Goal: Information Seeking & Learning: Compare options

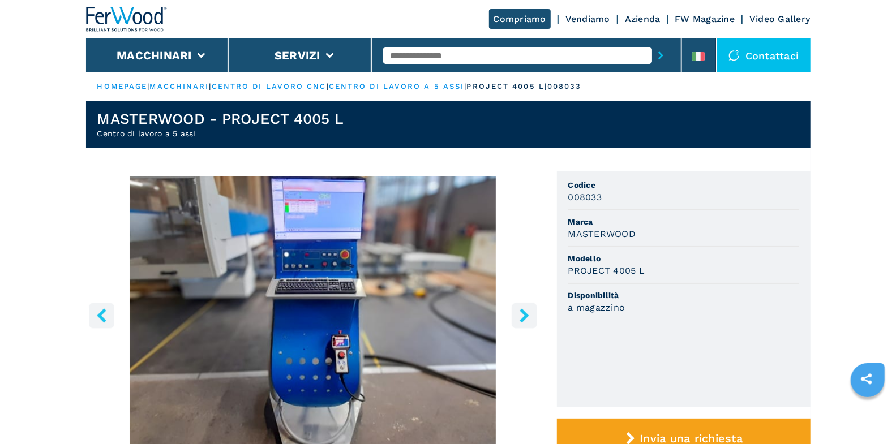
click at [441, 55] on input "text" at bounding box center [517, 55] width 269 height 17
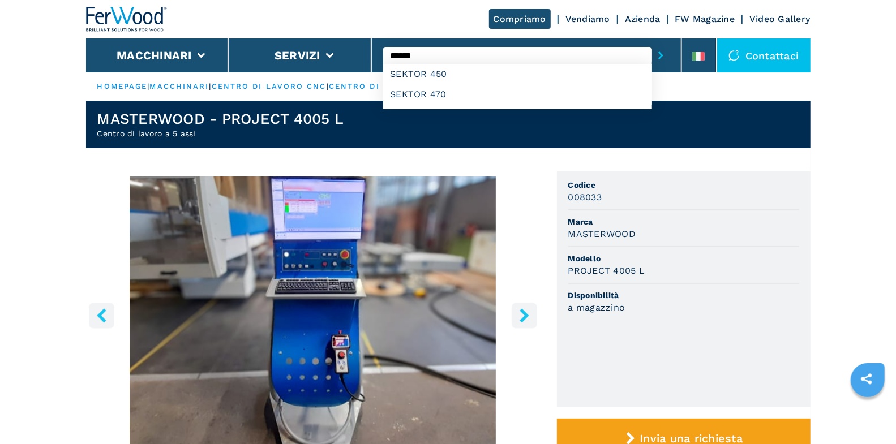
type input "******"
click at [652, 42] on button "submit-button" at bounding box center [661, 55] width 18 height 26
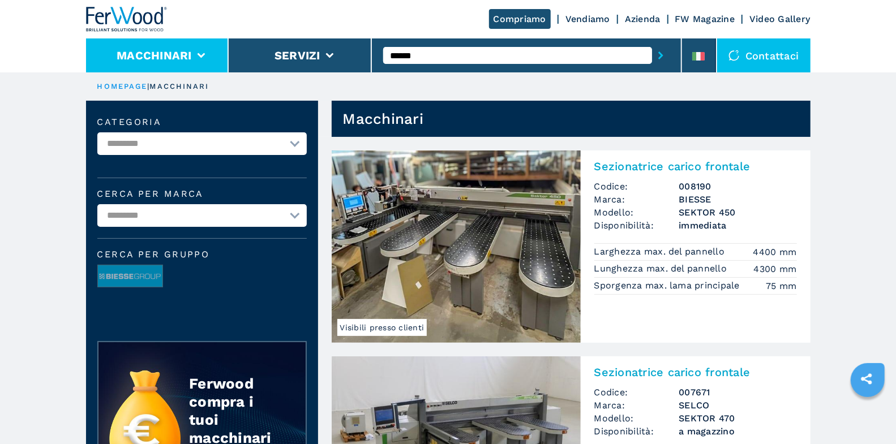
click at [213, 58] on li "Macchinari" at bounding box center [157, 55] width 143 height 34
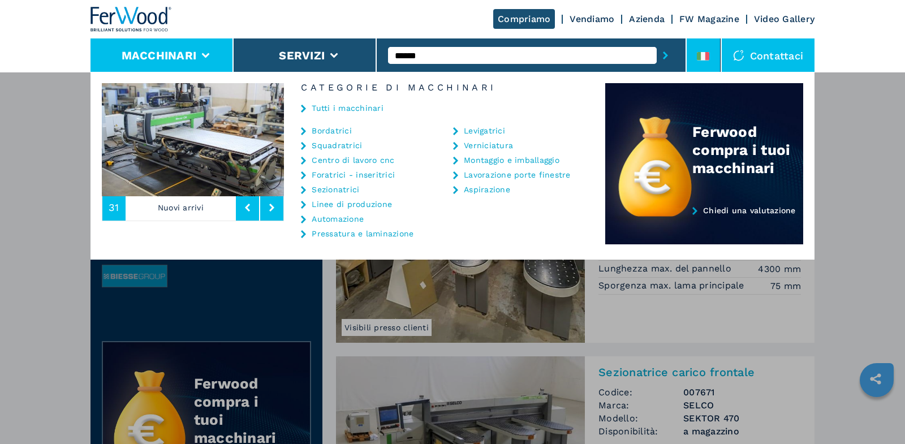
click at [712, 58] on li at bounding box center [704, 55] width 34 height 34
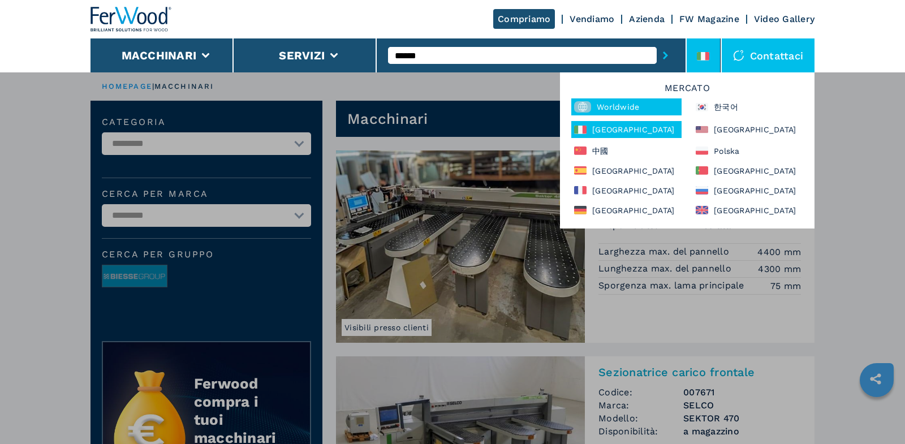
click at [627, 107] on div "Worldwide" at bounding box center [626, 106] width 110 height 17
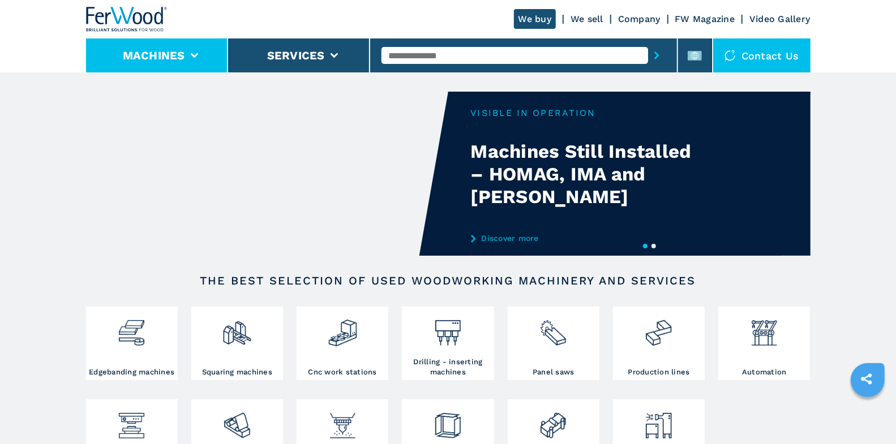
click at [202, 62] on li "Machines" at bounding box center [157, 55] width 142 height 34
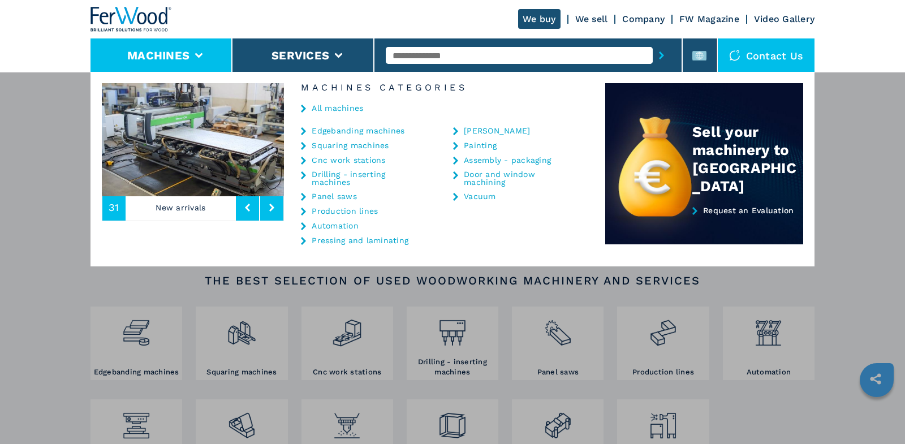
click at [354, 161] on link "Cnc work stations" at bounding box center [349, 160] width 74 height 8
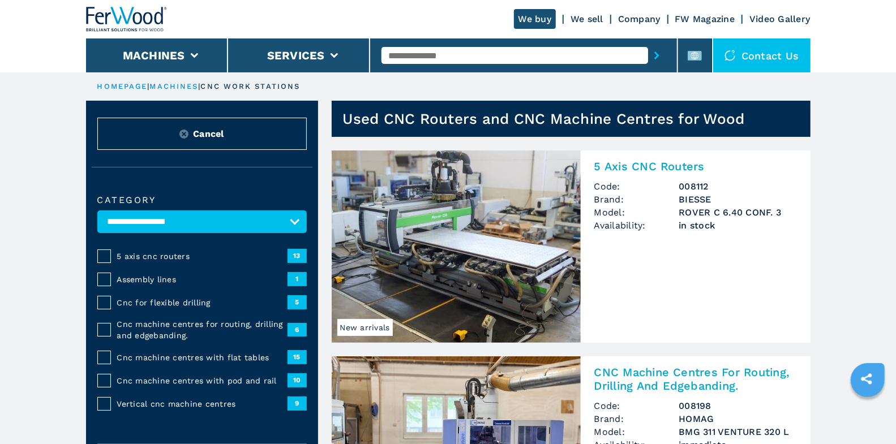
click at [205, 255] on span "5 axis cnc routers" at bounding box center [202, 256] width 170 height 11
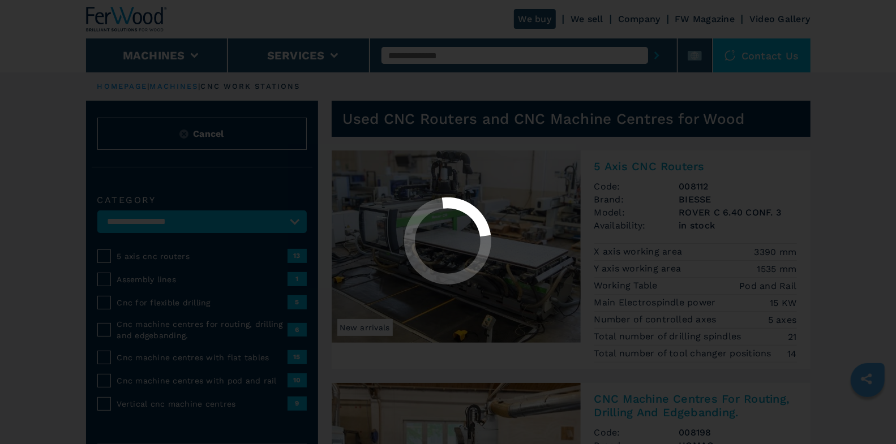
select select "**********"
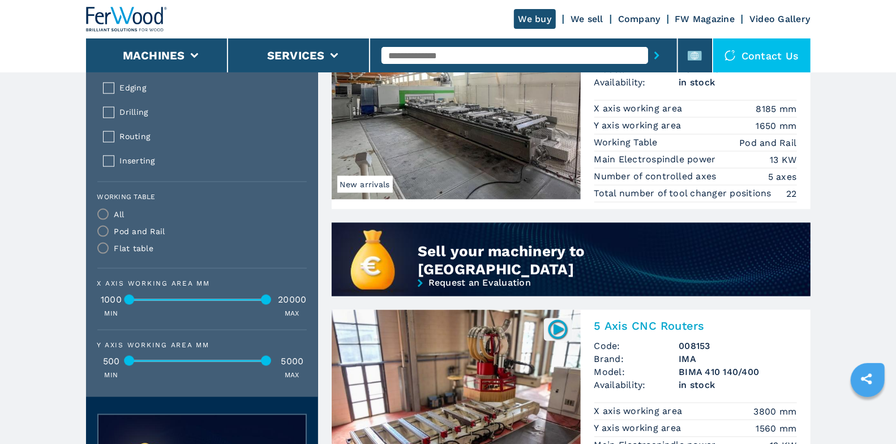
scroll to position [747, 0]
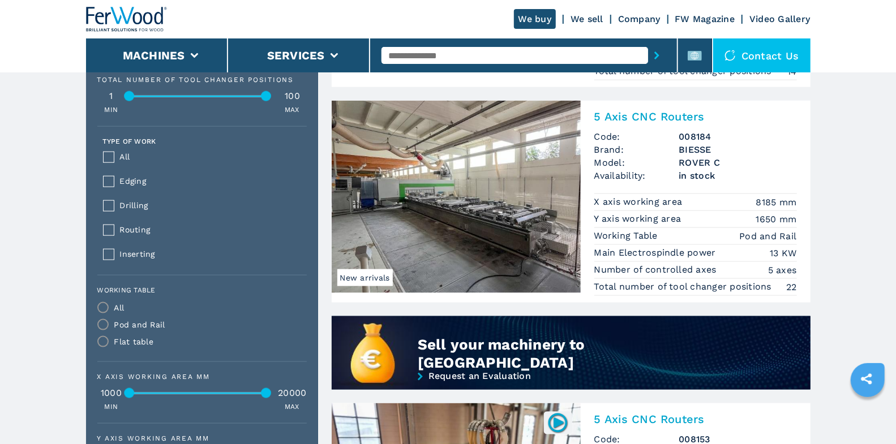
click at [670, 110] on h2 "5 Axis CNC Routers" at bounding box center [695, 117] width 203 height 14
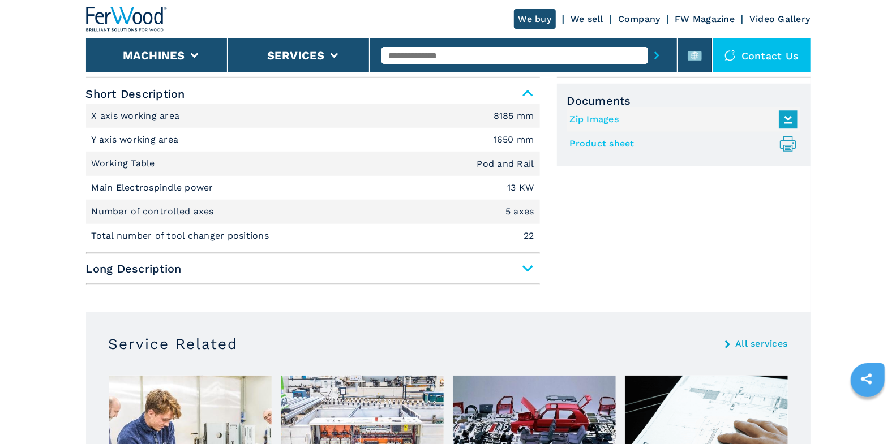
scroll to position [475, 0]
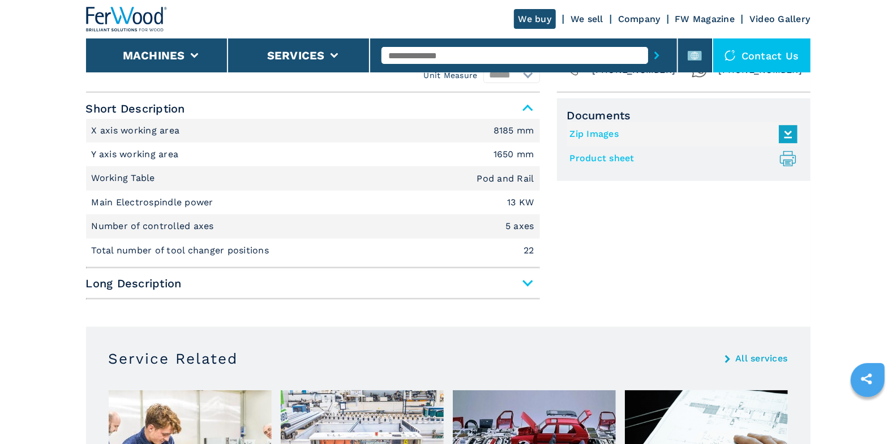
click at [527, 280] on span "Long Description" at bounding box center [313, 283] width 454 height 20
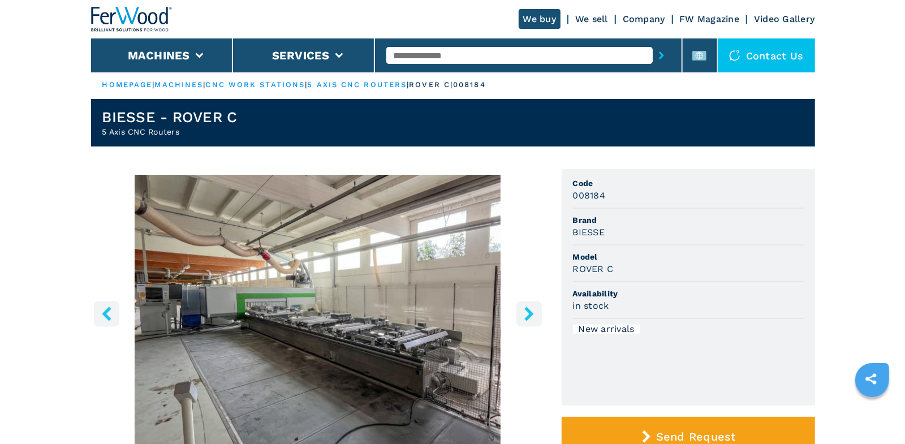
scroll to position [2, 0]
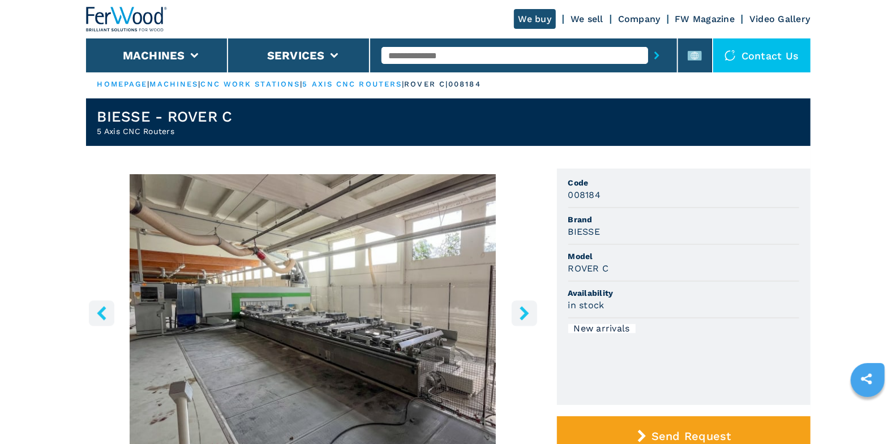
click at [519, 309] on icon "right-button" at bounding box center [524, 313] width 14 height 14
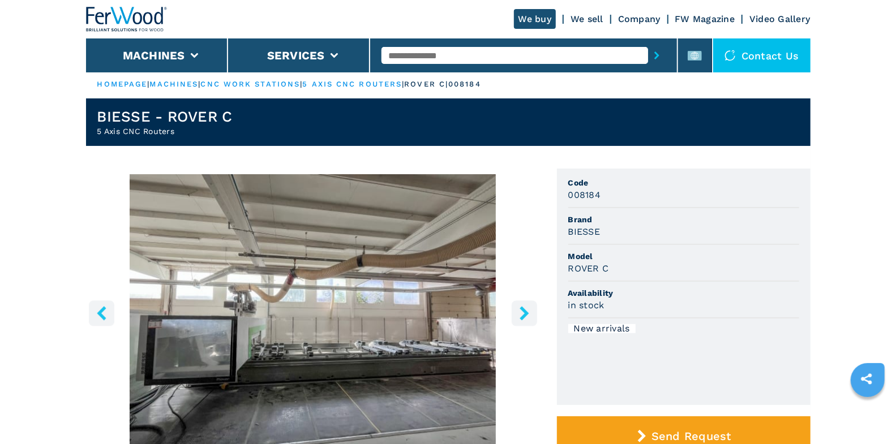
click at [519, 309] on icon "right-button" at bounding box center [524, 313] width 14 height 14
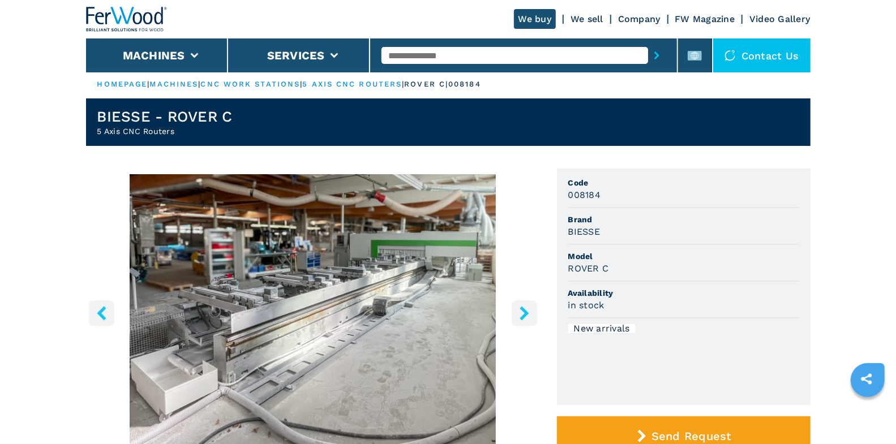
click at [519, 309] on icon "right-button" at bounding box center [524, 313] width 14 height 14
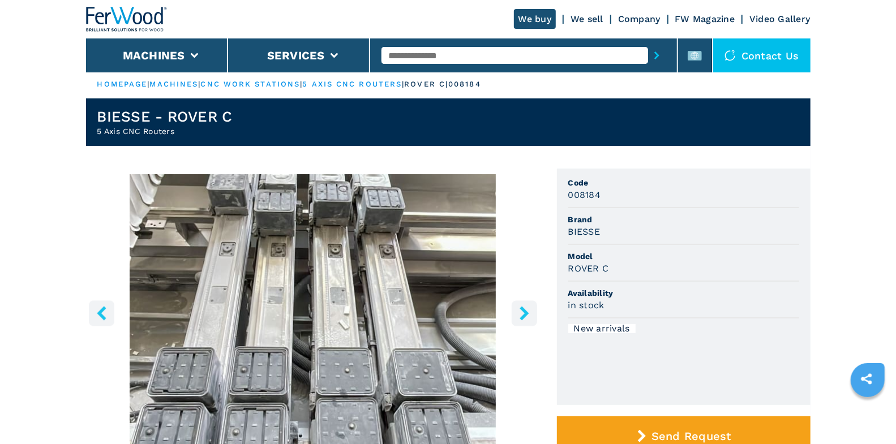
click at [519, 309] on icon "right-button" at bounding box center [524, 313] width 14 height 14
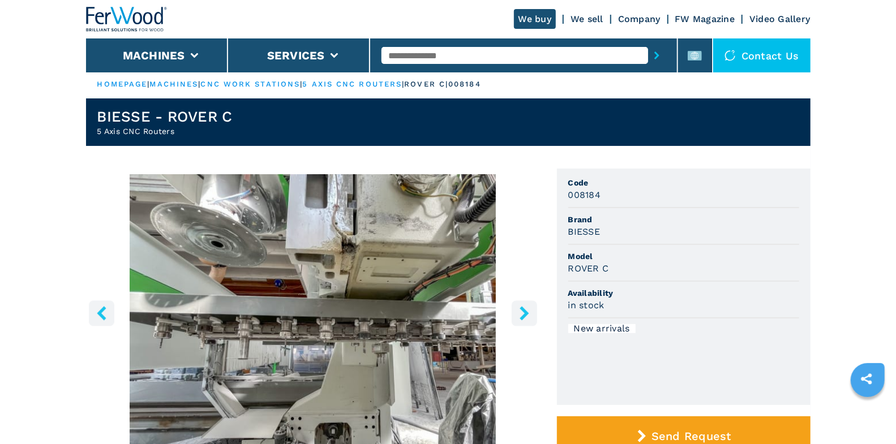
click at [519, 309] on icon "right-button" at bounding box center [524, 313] width 14 height 14
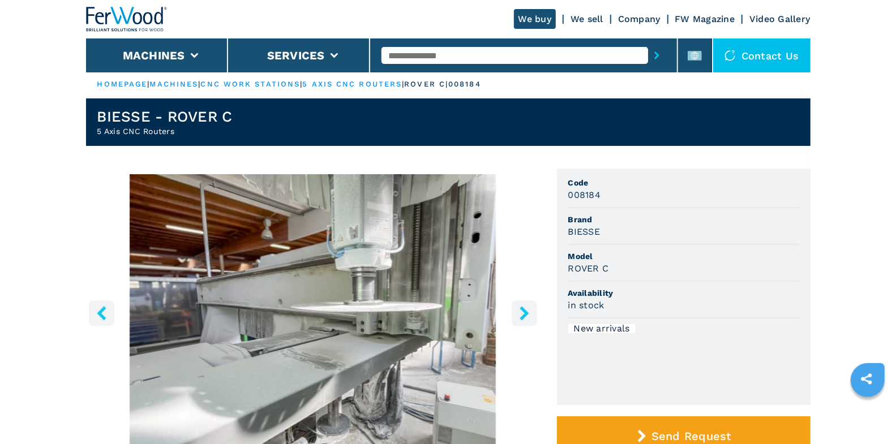
click at [108, 315] on icon "left-button" at bounding box center [101, 313] width 14 height 14
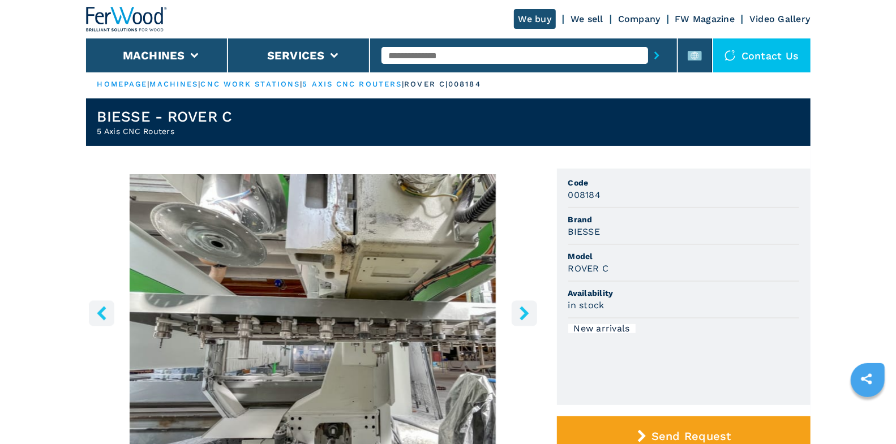
click at [519, 319] on icon "right-button" at bounding box center [524, 313] width 14 height 14
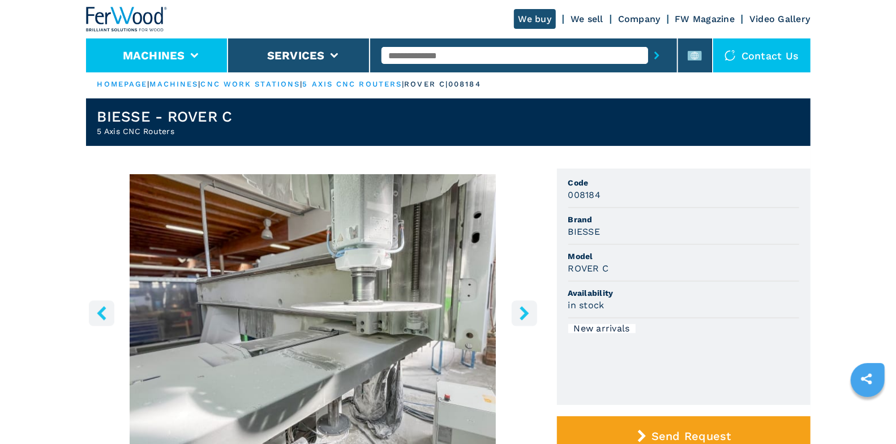
click at [202, 46] on li "Machines" at bounding box center [157, 55] width 142 height 34
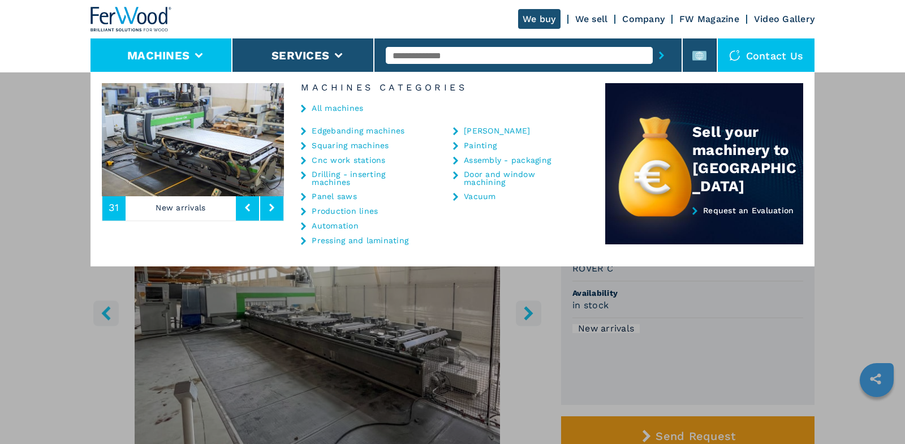
click at [321, 106] on link "All machines" at bounding box center [337, 108] width 51 height 8
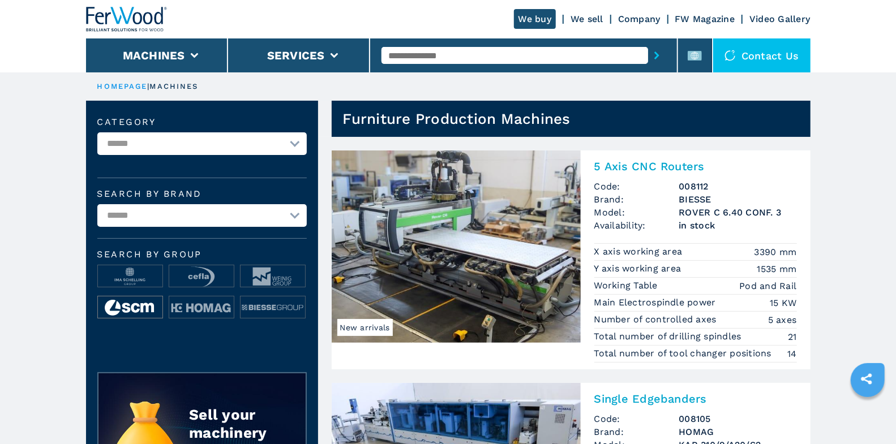
click at [147, 303] on img at bounding box center [130, 307] width 64 height 23
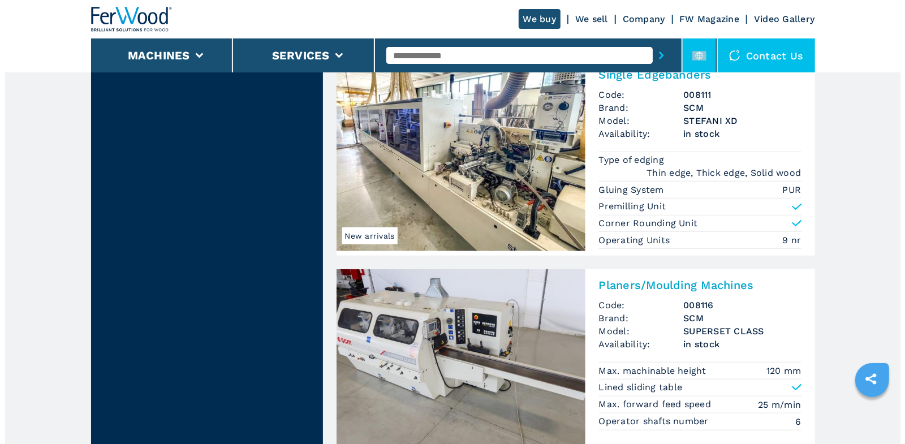
scroll to position [496, 0]
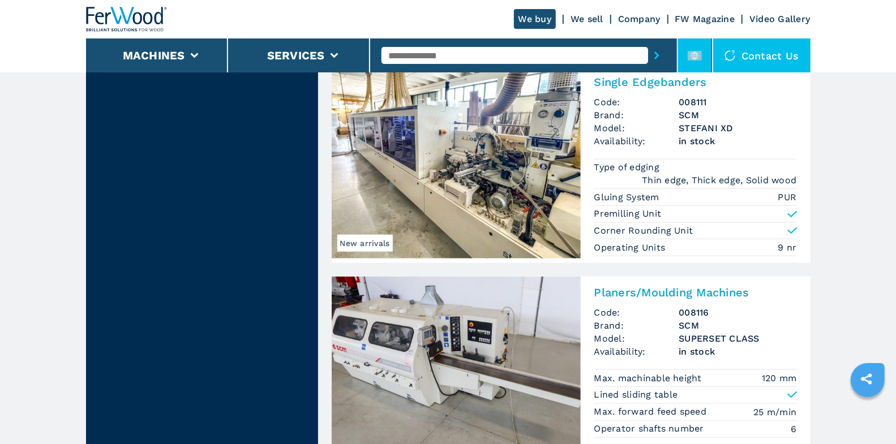
click at [694, 61] on icon at bounding box center [694, 56] width 14 height 14
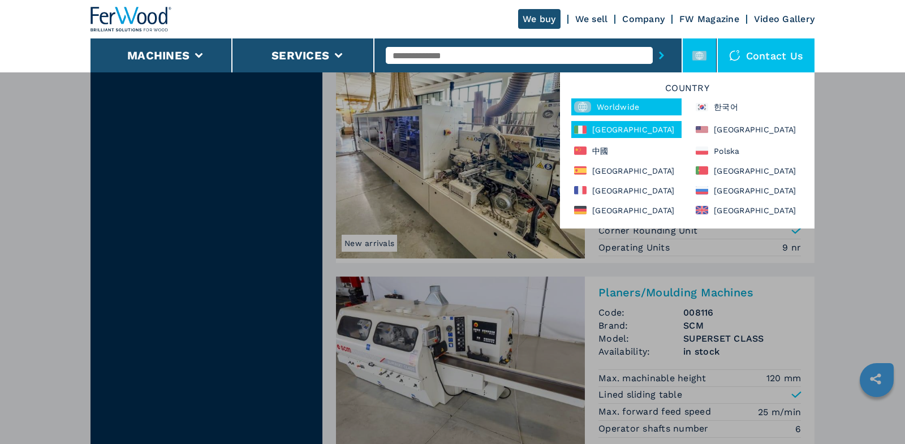
click at [623, 121] on div "[GEOGRAPHIC_DATA]" at bounding box center [626, 129] width 110 height 17
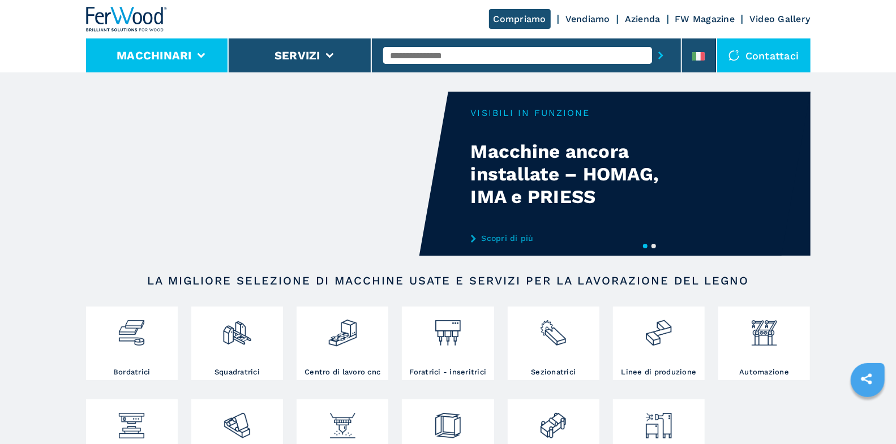
click at [200, 53] on li "Macchinari" at bounding box center [157, 55] width 143 height 34
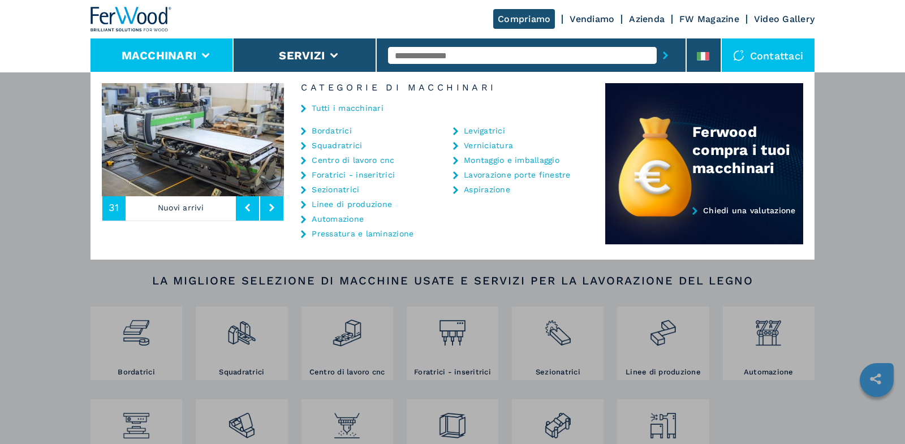
click at [346, 111] on link "Tutti i macchinari" at bounding box center [348, 108] width 72 height 8
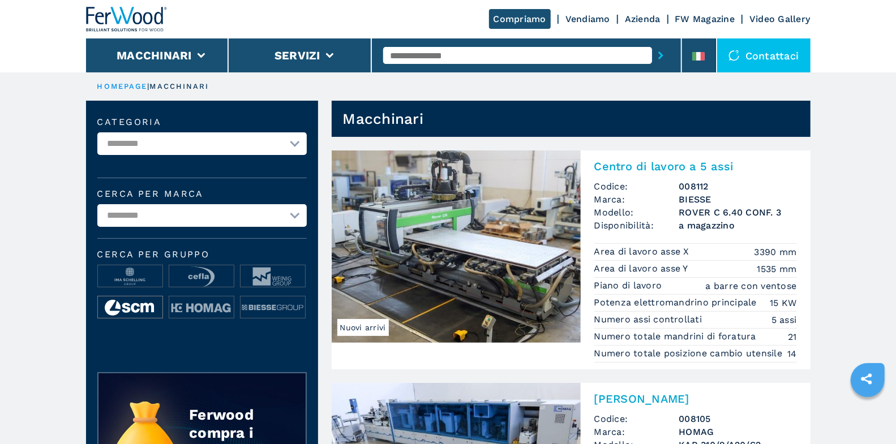
click at [148, 302] on img at bounding box center [130, 307] width 64 height 23
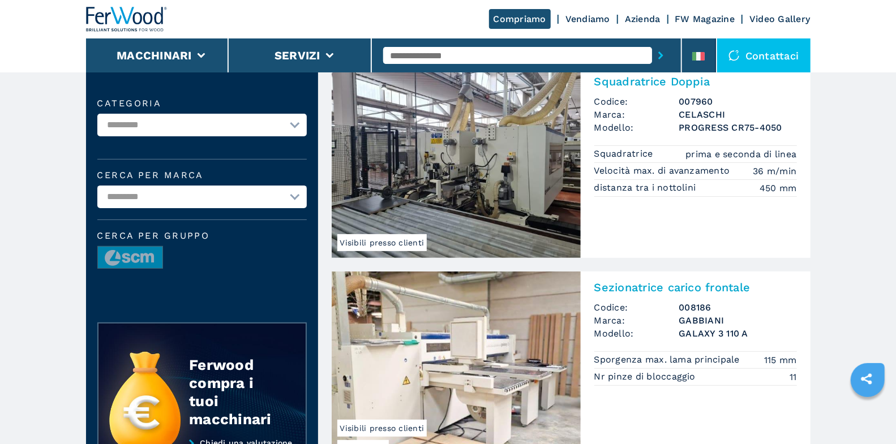
scroll to position [173, 0]
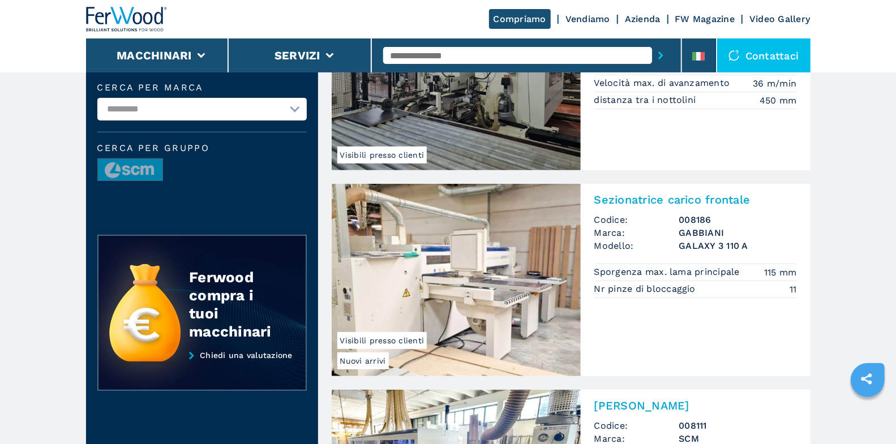
click at [718, 204] on h2 "Sezionatrice carico frontale" at bounding box center [695, 200] width 203 height 14
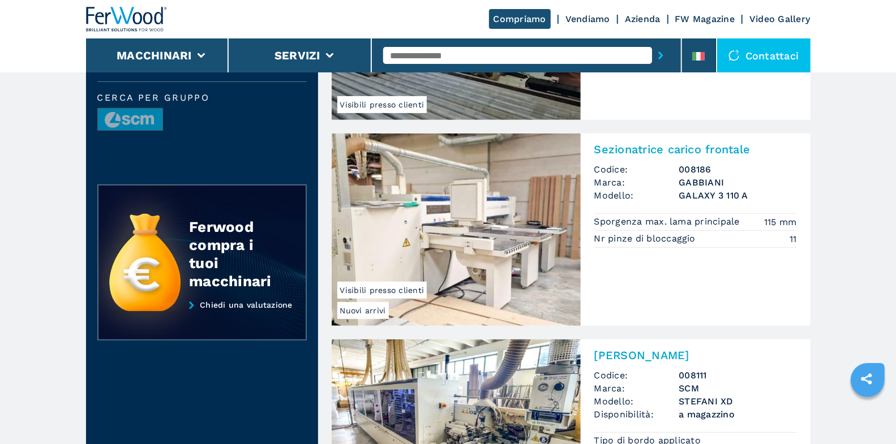
scroll to position [0, 0]
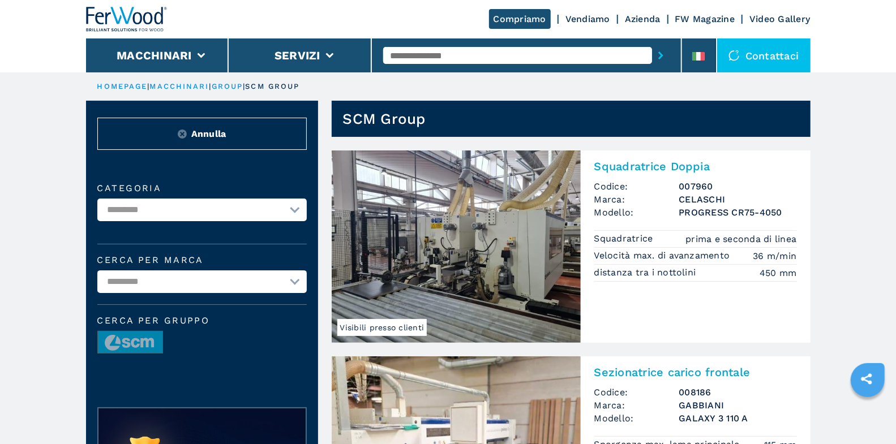
click at [682, 170] on h2 "Squadratrice Doppia" at bounding box center [695, 167] width 203 height 14
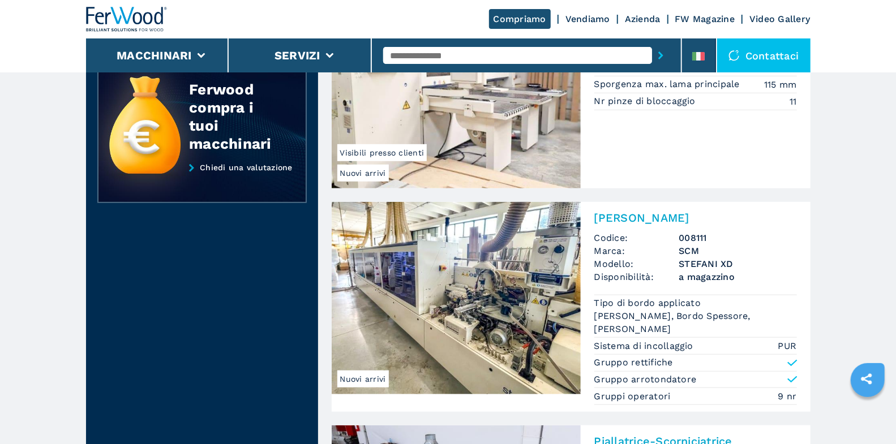
scroll to position [395, 0]
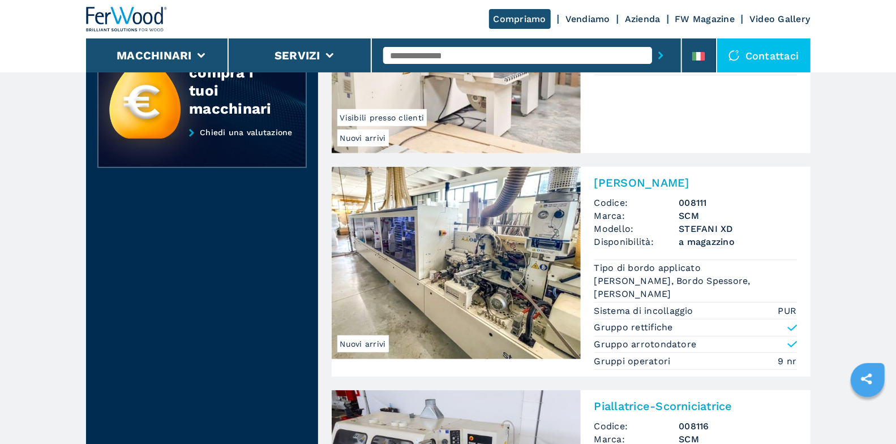
click at [674, 198] on span "Codice:" at bounding box center [636, 202] width 85 height 13
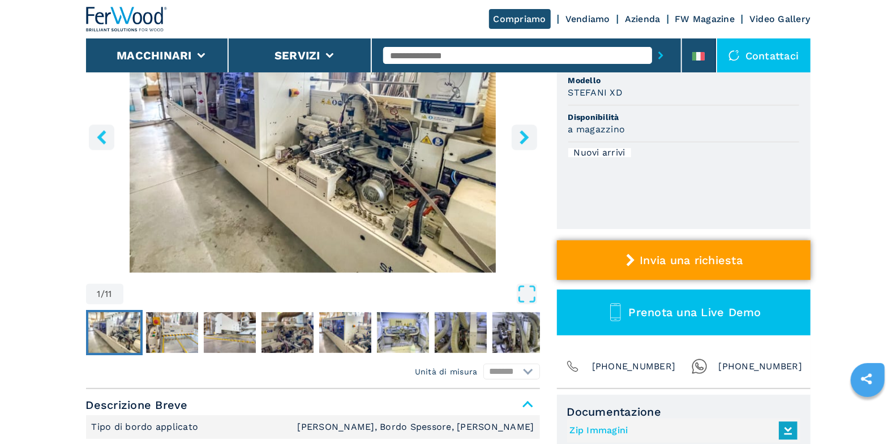
scroll to position [199, 0]
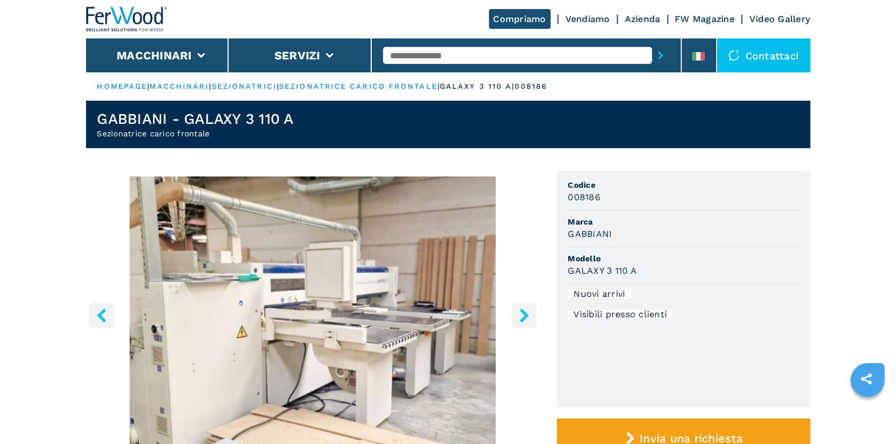
click at [530, 313] on icon "right-button" at bounding box center [524, 315] width 14 height 14
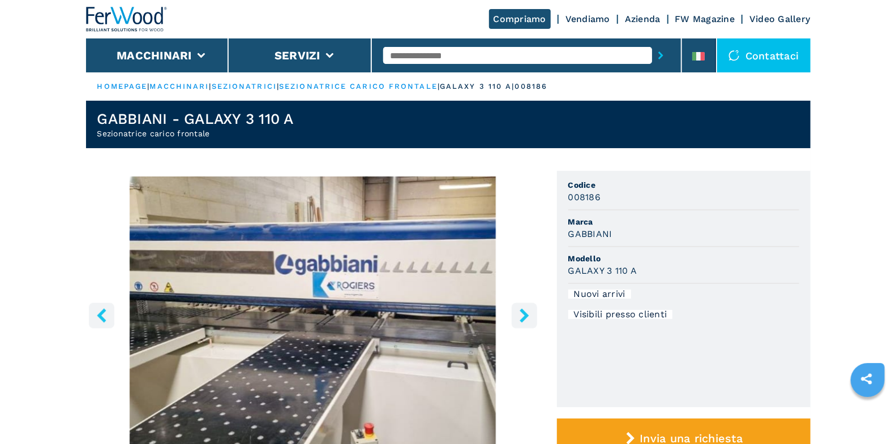
click at [108, 319] on button "left-button" at bounding box center [101, 315] width 25 height 25
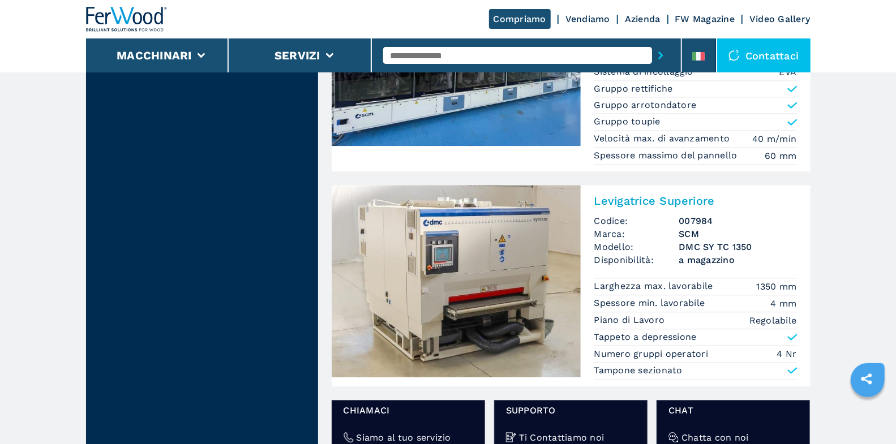
scroll to position [1545, 0]
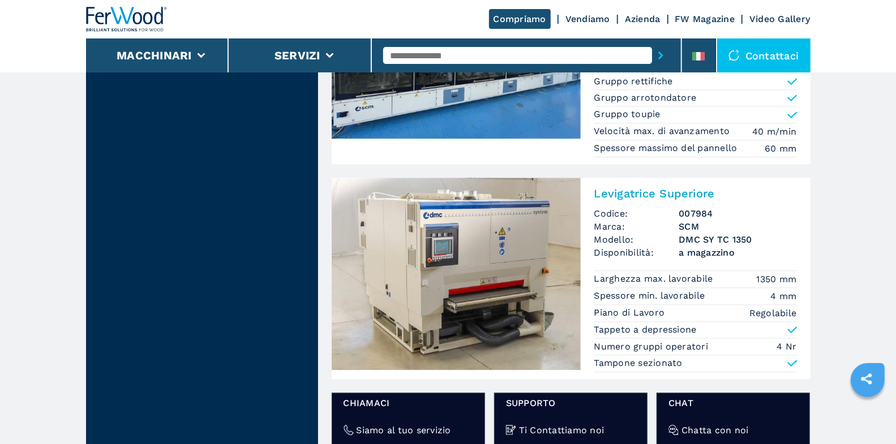
click at [660, 199] on div "Levigatrice Superiore Codice: 007984 Marca: SCM Modello: DMC SY TC 1350 Disponi…" at bounding box center [695, 278] width 230 height 201
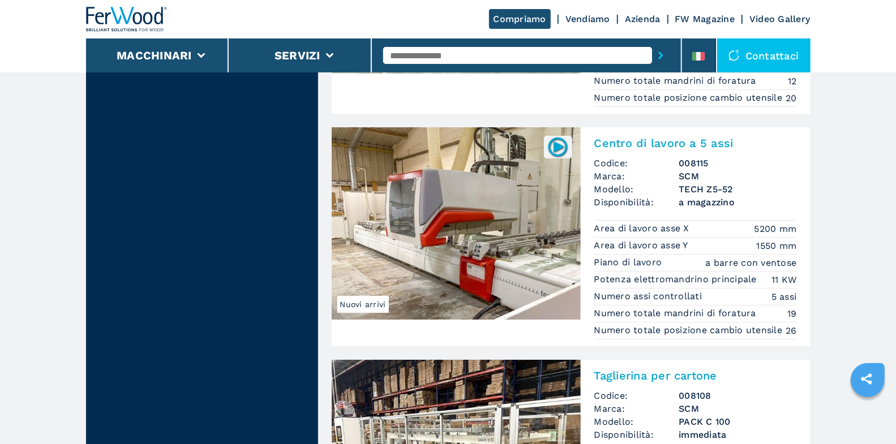
scroll to position [2376, 0]
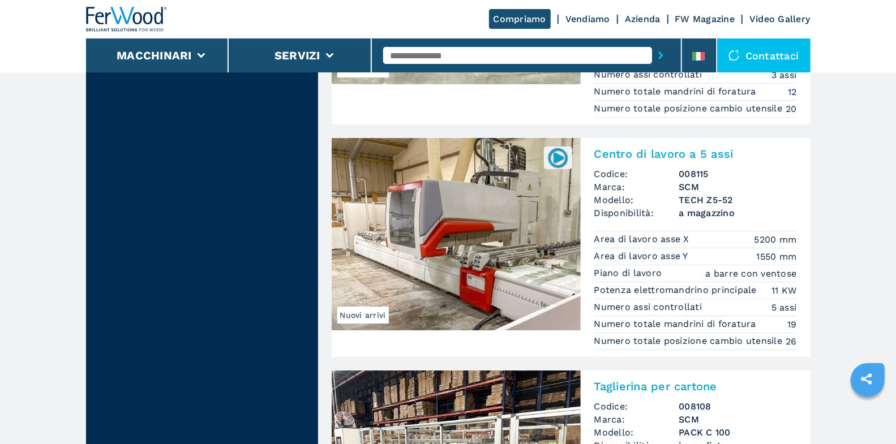
click at [668, 164] on div "Centro di lavoro a 5 assi Codice: 008115 Marca: SCM Modello: TECH Z5-52 Disponi…" at bounding box center [695, 247] width 230 height 219
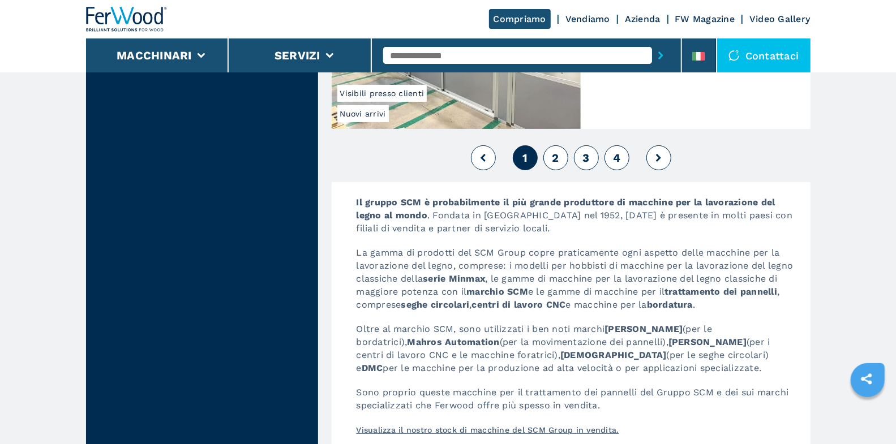
scroll to position [2654, 0]
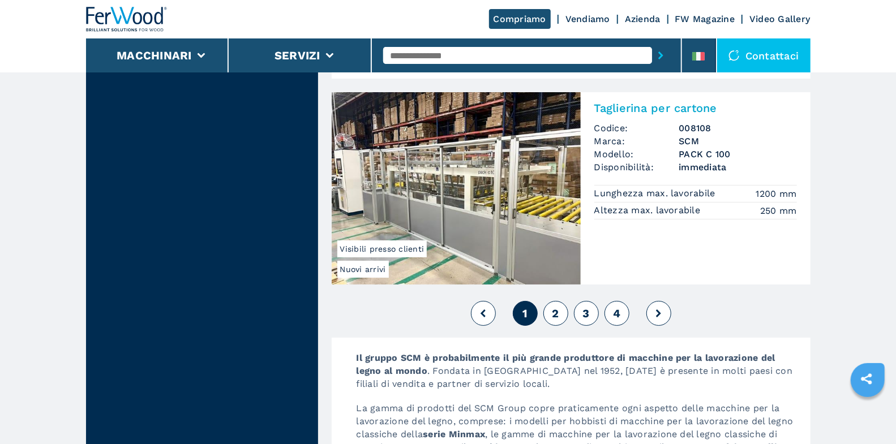
click at [554, 316] on span "2" at bounding box center [555, 314] width 7 height 14
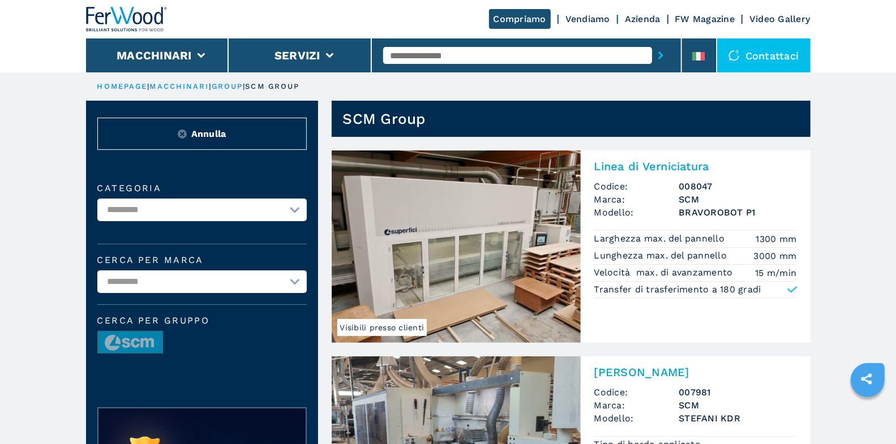
click at [668, 166] on h2 "Linea di Verniciatura" at bounding box center [695, 167] width 203 height 14
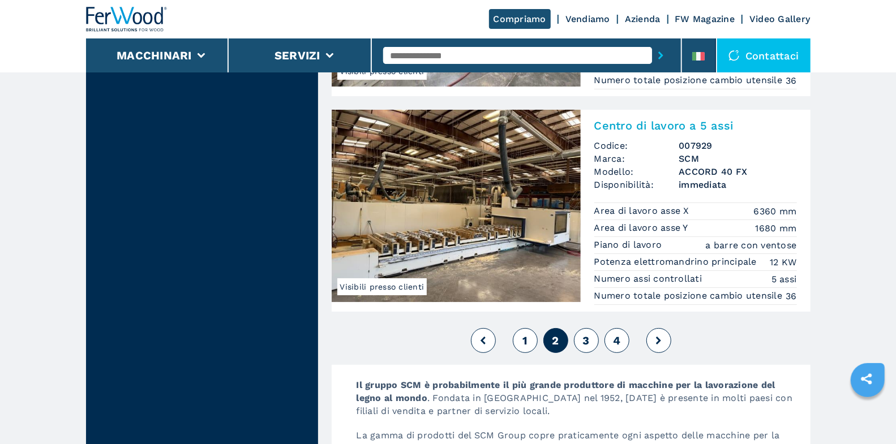
scroll to position [2707, 0]
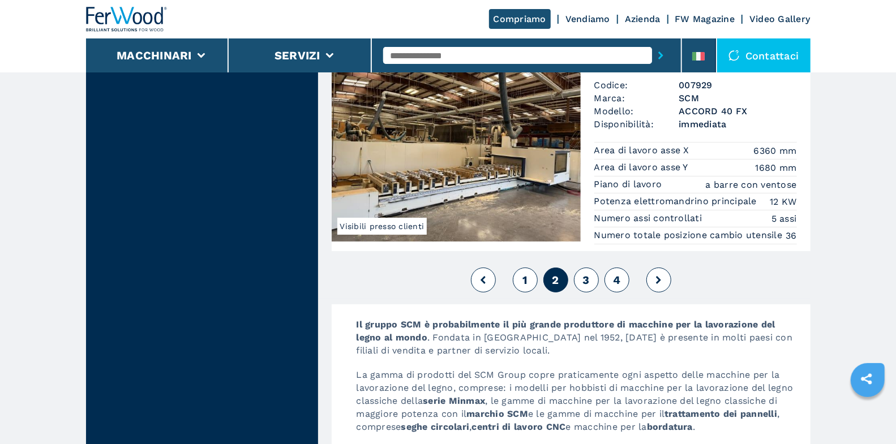
click at [587, 273] on span "3" at bounding box center [585, 280] width 7 height 14
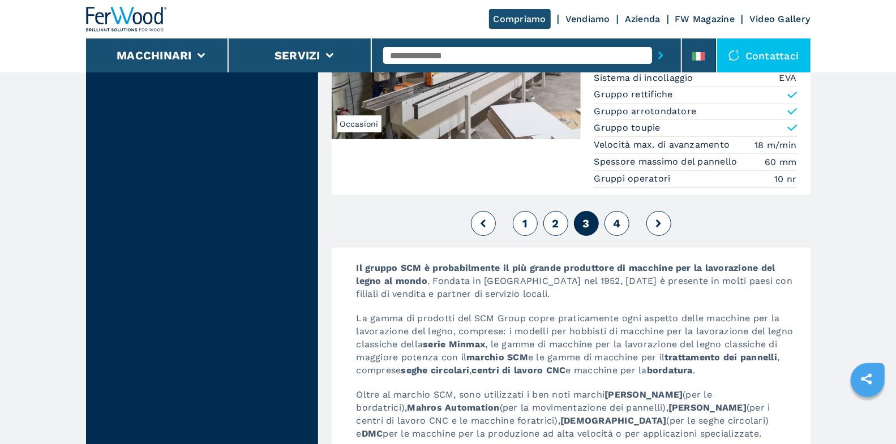
scroll to position [2750, 0]
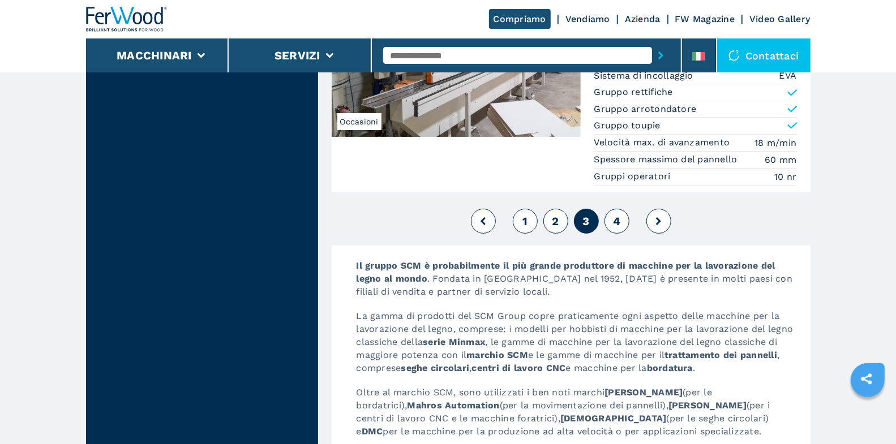
click at [557, 214] on span "2" at bounding box center [555, 221] width 7 height 14
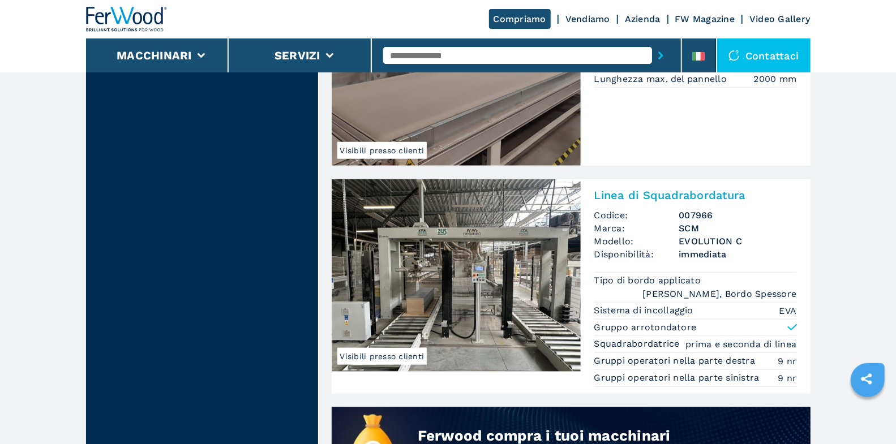
scroll to position [619, 0]
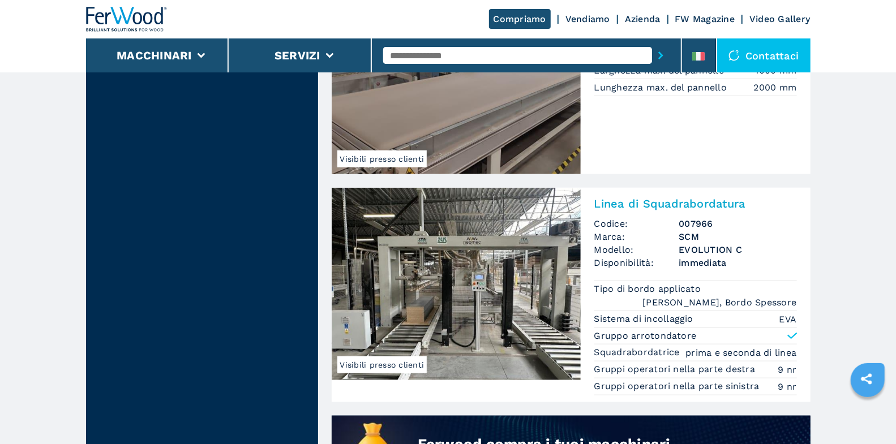
click at [652, 207] on h2 "Linea di Squadrabordatura" at bounding box center [695, 204] width 203 height 14
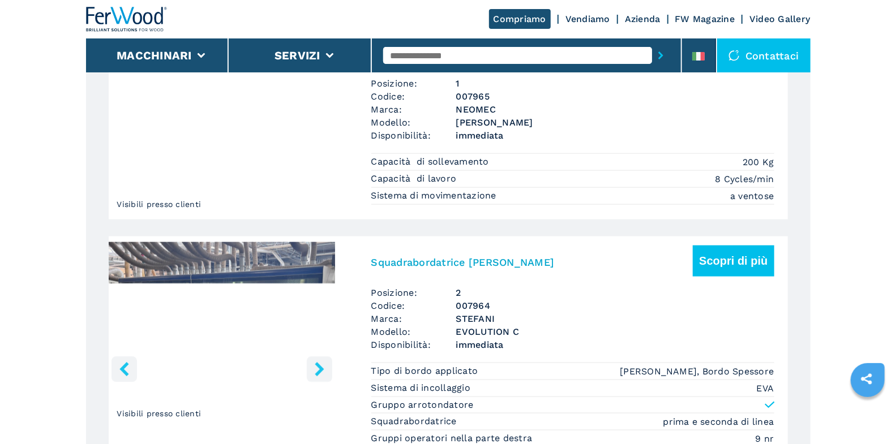
scroll to position [765, 0]
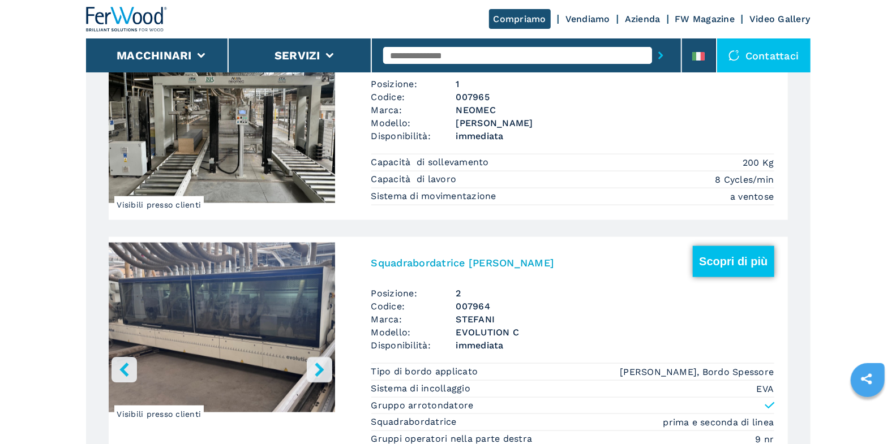
click at [723, 261] on button "Scopri di più" at bounding box center [733, 261] width 81 height 31
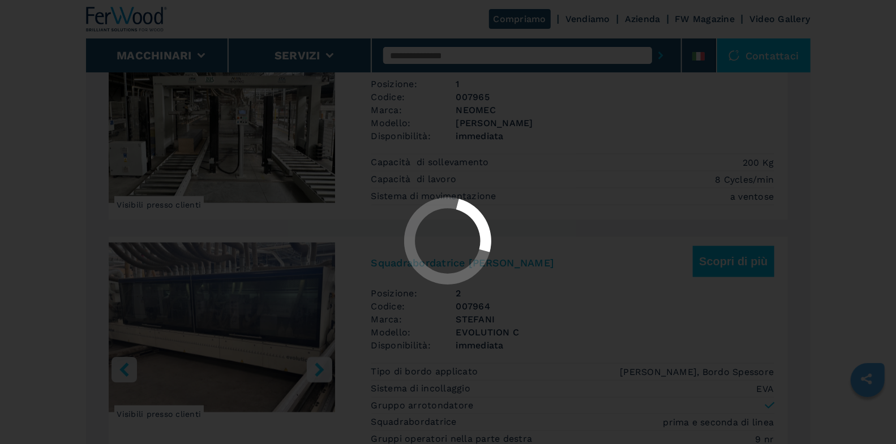
scroll to position [0, 0]
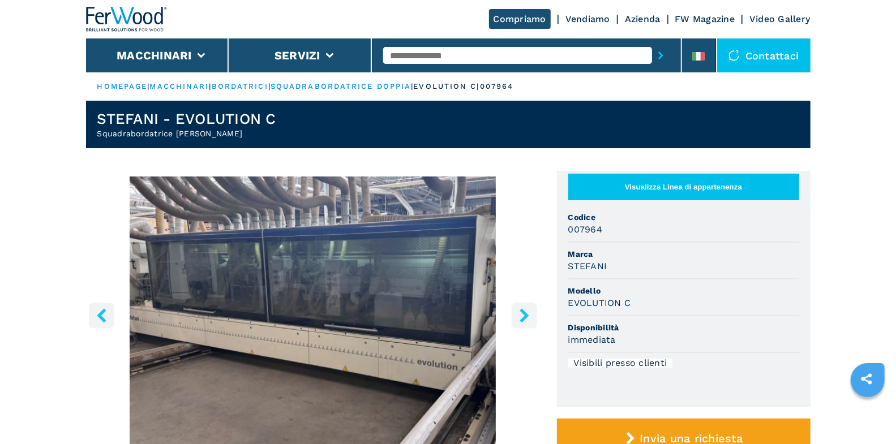
click at [485, 53] on input "text" at bounding box center [517, 55] width 269 height 17
type input "**"
click at [652, 42] on button "submit-button" at bounding box center [661, 55] width 18 height 26
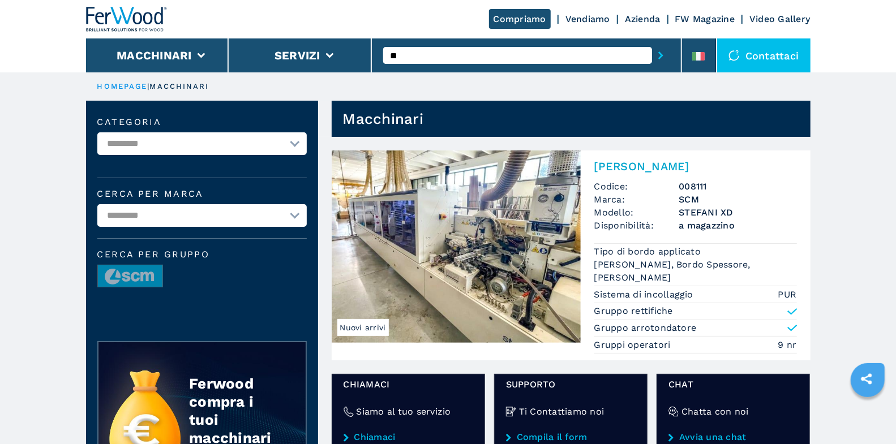
click at [661, 169] on h2 "[PERSON_NAME]" at bounding box center [695, 167] width 203 height 14
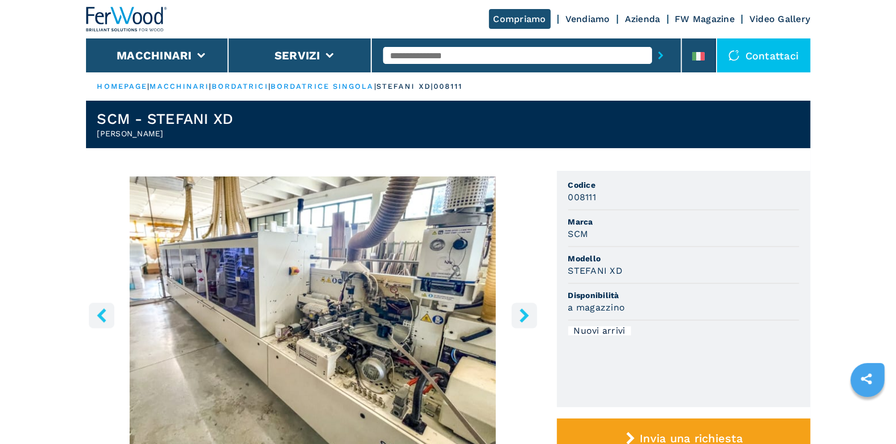
click at [521, 315] on icon "right-button" at bounding box center [524, 315] width 14 height 14
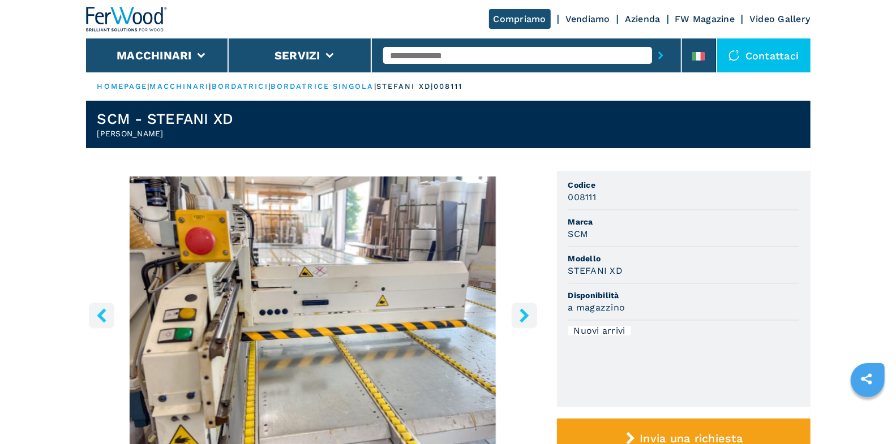
click at [521, 315] on icon "right-button" at bounding box center [524, 315] width 14 height 14
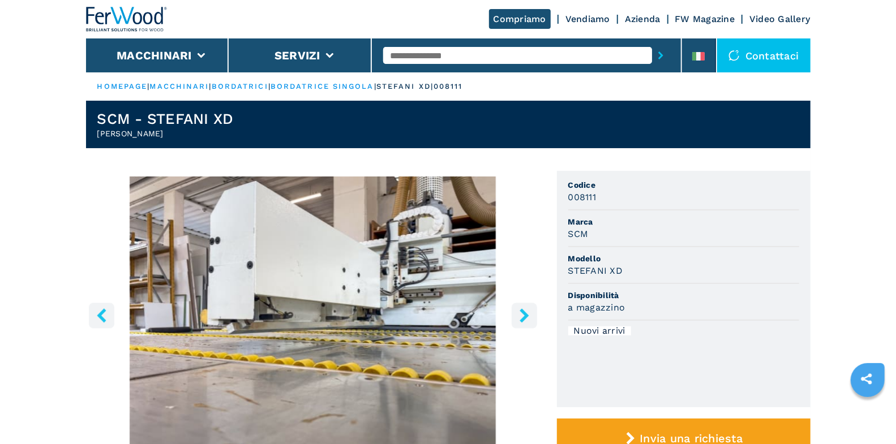
click at [521, 315] on icon "right-button" at bounding box center [524, 315] width 14 height 14
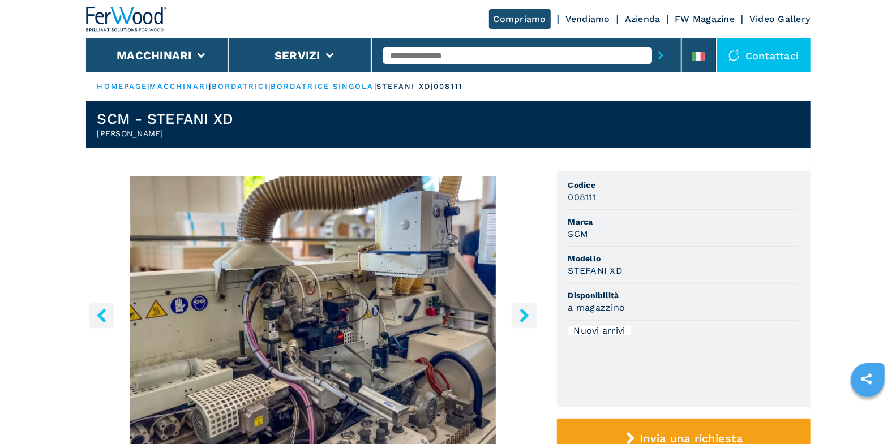
click at [521, 315] on icon "right-button" at bounding box center [524, 315] width 14 height 14
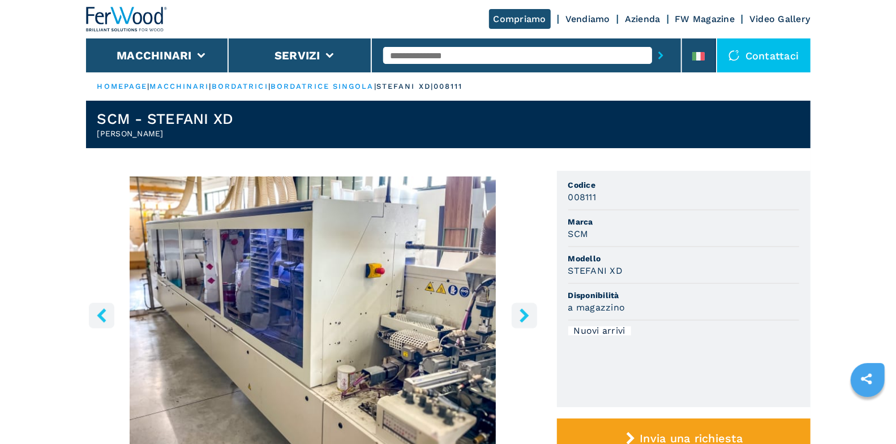
click at [521, 315] on icon "right-button" at bounding box center [524, 315] width 14 height 14
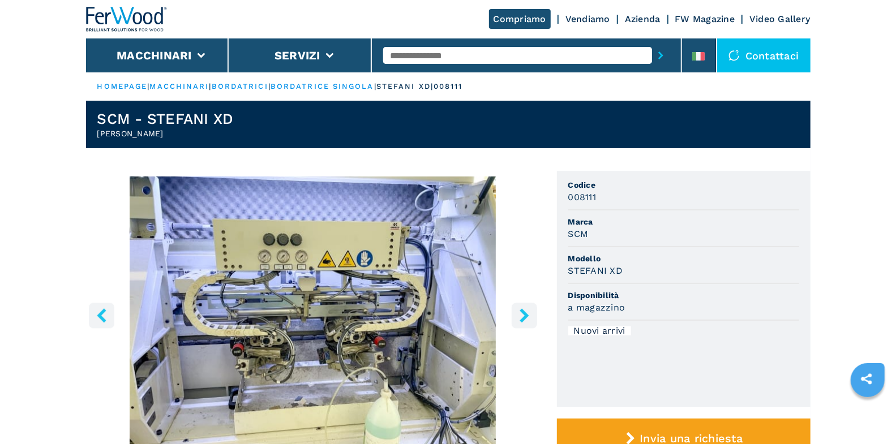
click at [521, 315] on icon "right-button" at bounding box center [524, 315] width 14 height 14
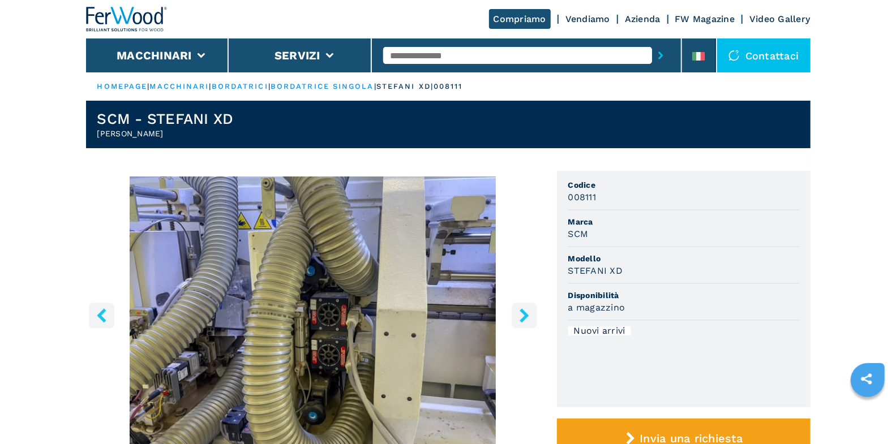
click at [521, 315] on icon "right-button" at bounding box center [524, 315] width 14 height 14
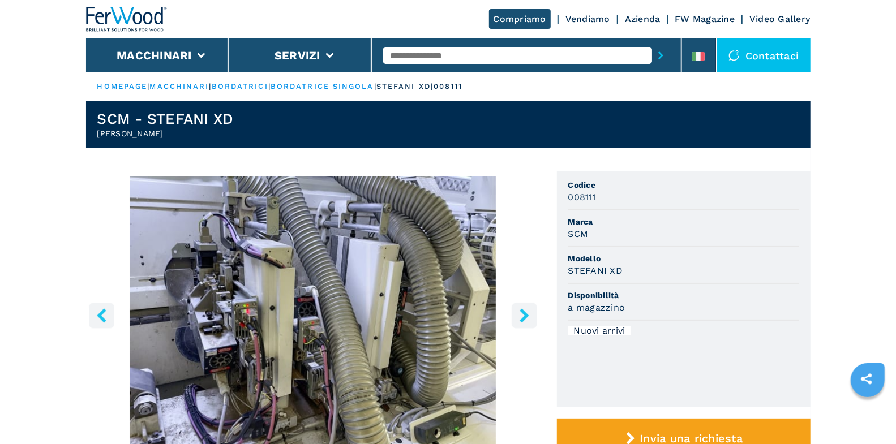
click at [521, 315] on icon "right-button" at bounding box center [524, 315] width 14 height 14
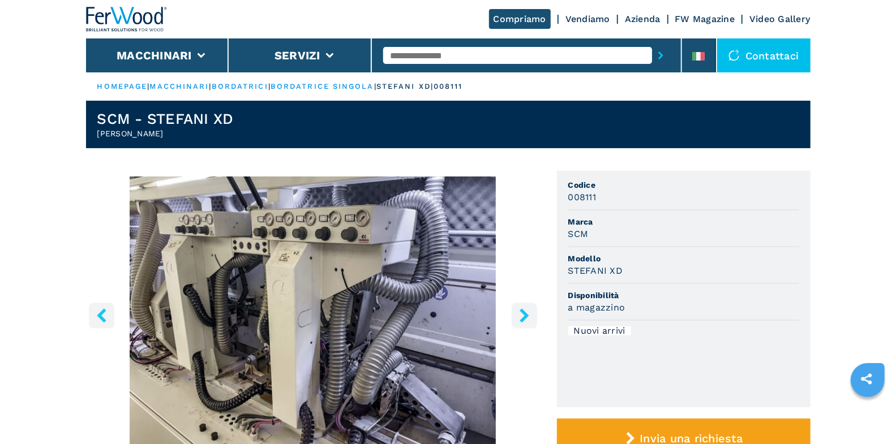
click at [521, 315] on icon "right-button" at bounding box center [524, 315] width 14 height 14
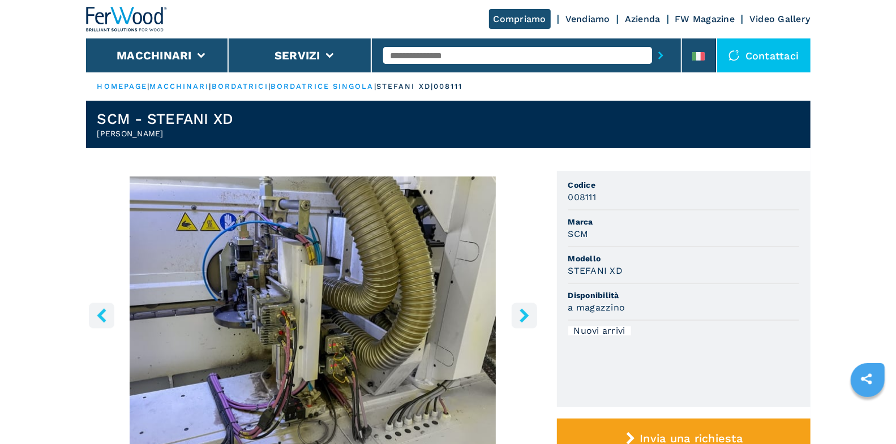
click at [521, 315] on icon "right-button" at bounding box center [524, 315] width 14 height 14
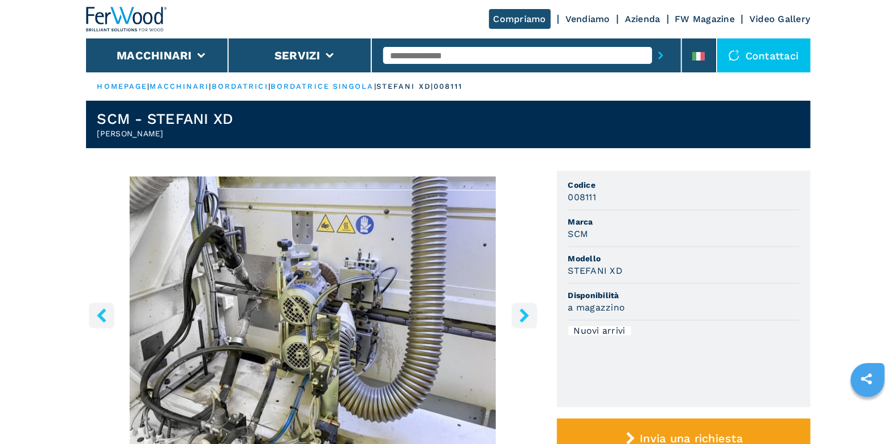
click at [521, 315] on icon "right-button" at bounding box center [524, 315] width 14 height 14
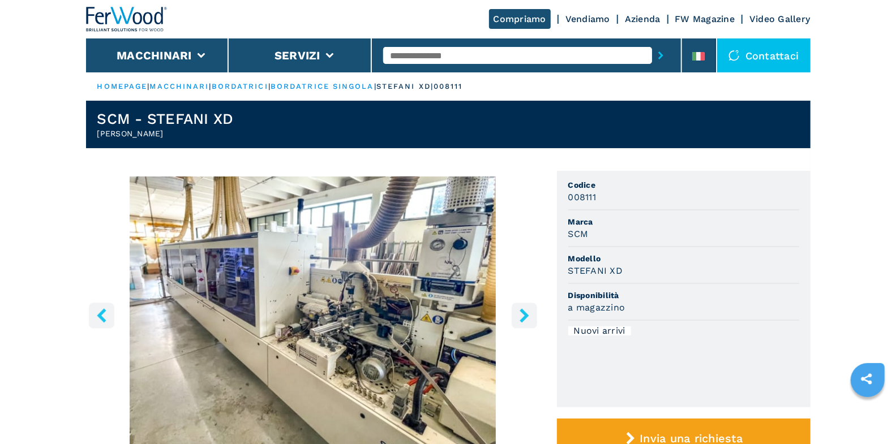
click at [521, 315] on icon "right-button" at bounding box center [524, 315] width 14 height 14
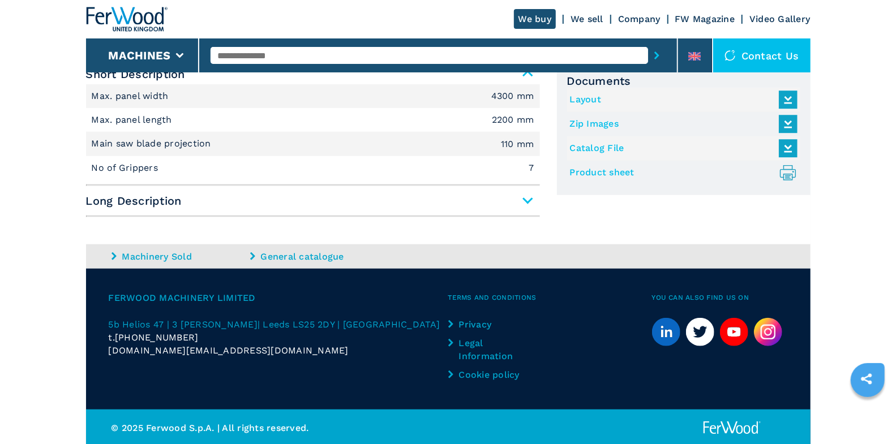
scroll to position [483, 0]
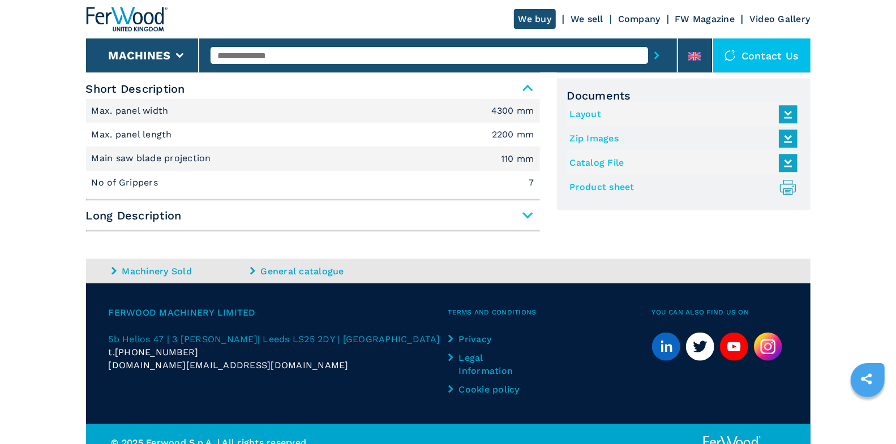
click at [534, 214] on span "Long Description" at bounding box center [313, 215] width 454 height 20
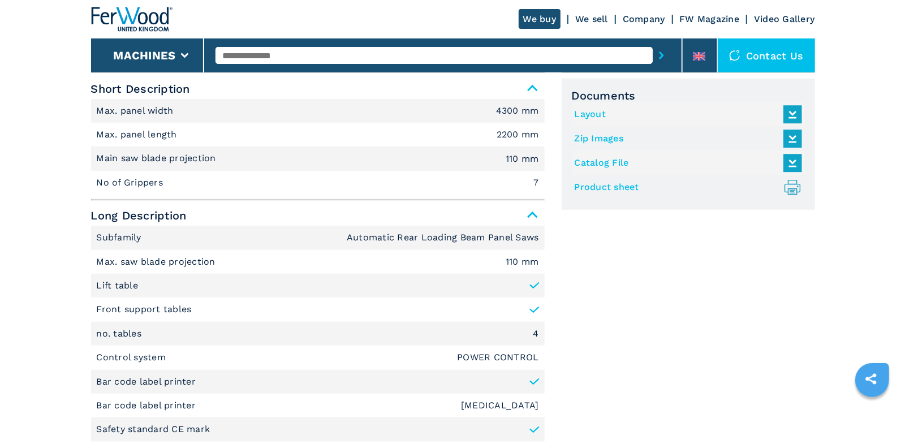
scroll to position [241, 0]
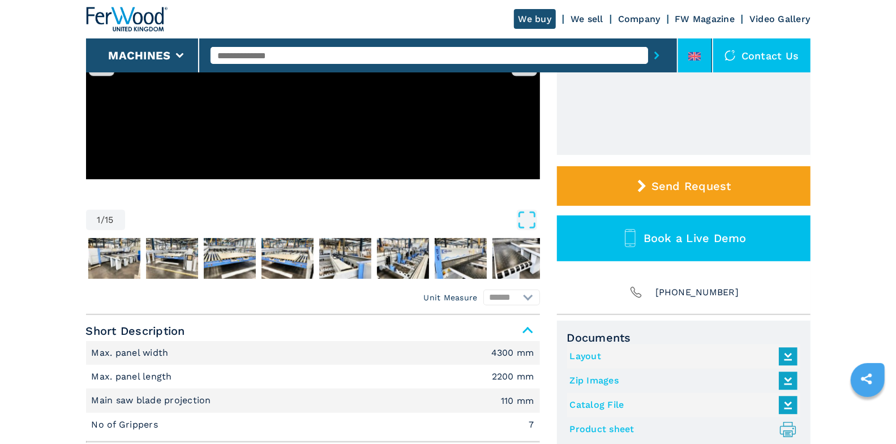
click at [703, 58] on li at bounding box center [695, 55] width 34 height 34
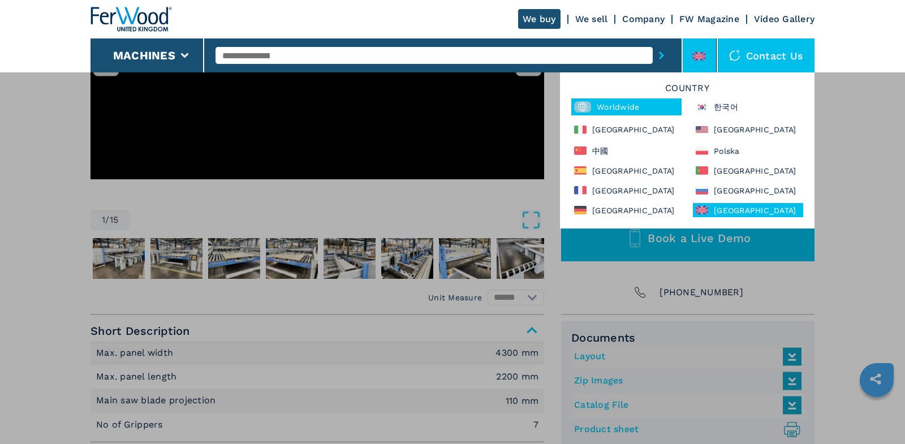
click at [626, 104] on div "Worldwide" at bounding box center [626, 106] width 110 height 17
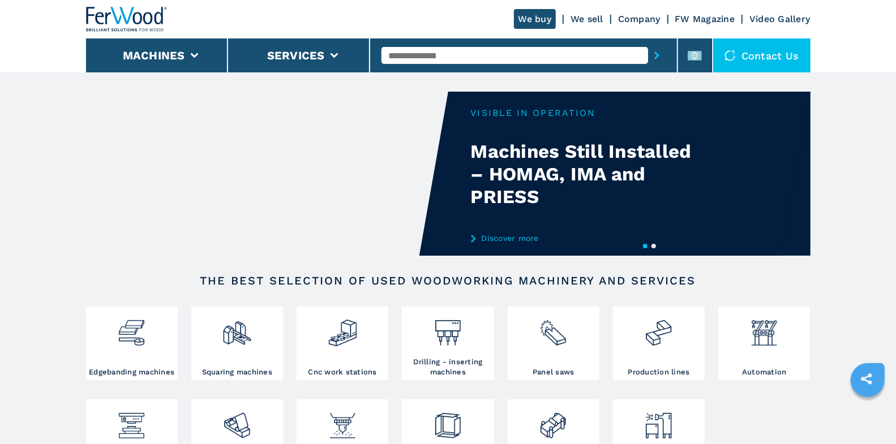
click at [472, 54] on input "text" at bounding box center [514, 55] width 266 height 17
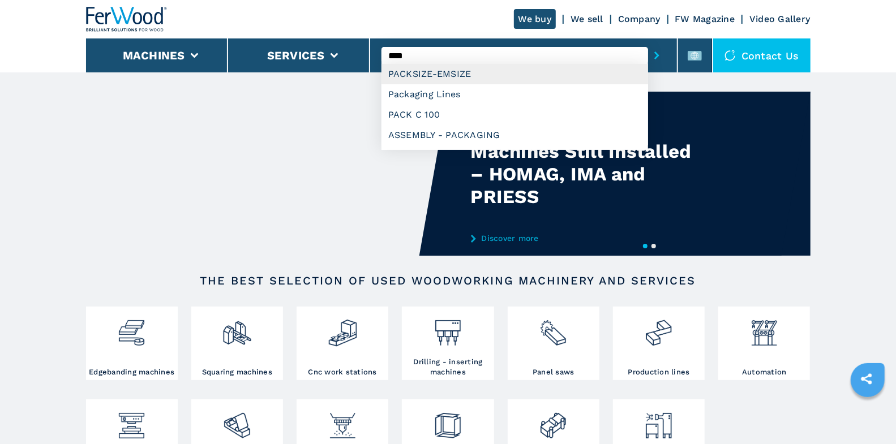
click at [474, 69] on div "PACKSIZE-EMSIZE" at bounding box center [514, 74] width 266 height 20
type input "**********"
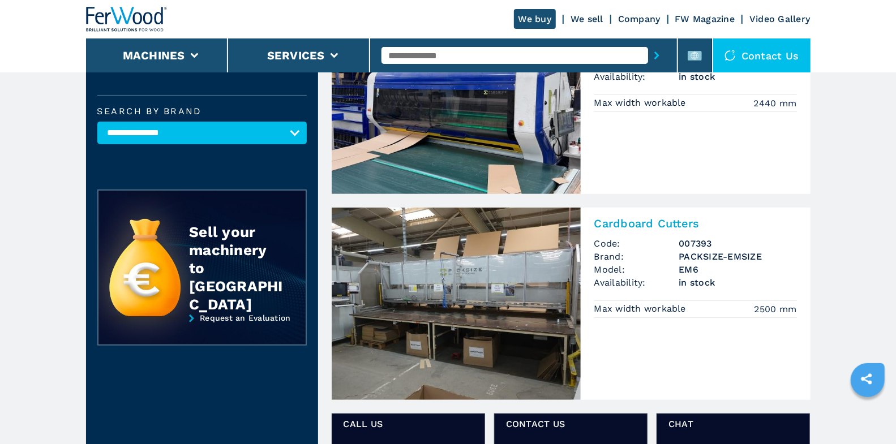
scroll to position [239, 0]
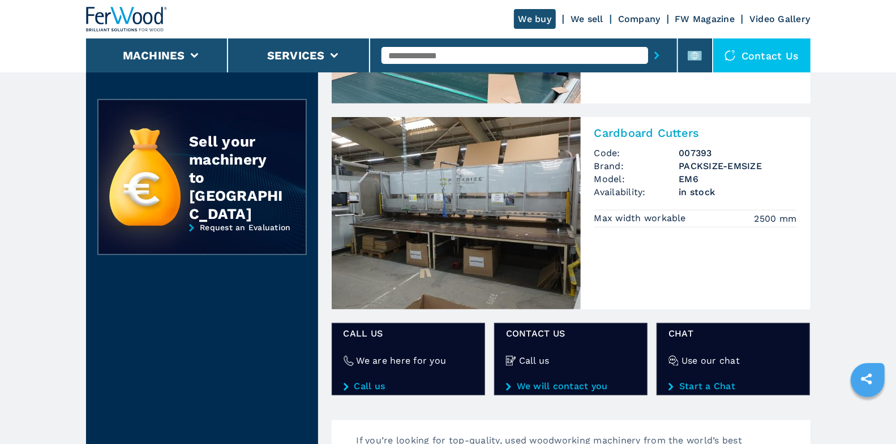
click at [609, 200] on div "Cardboard Cutters Code: 007393 Brand: PACKSIZE-EMSIZE Model: EM6 Availability: …" at bounding box center [695, 175] width 230 height 117
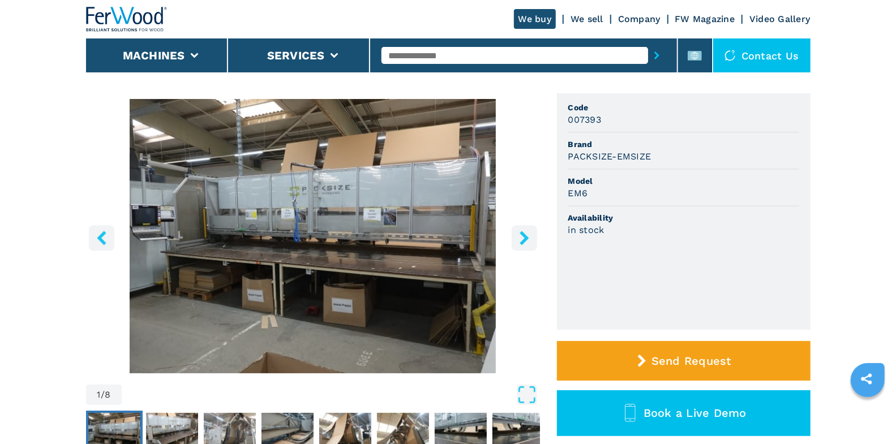
scroll to position [6, 0]
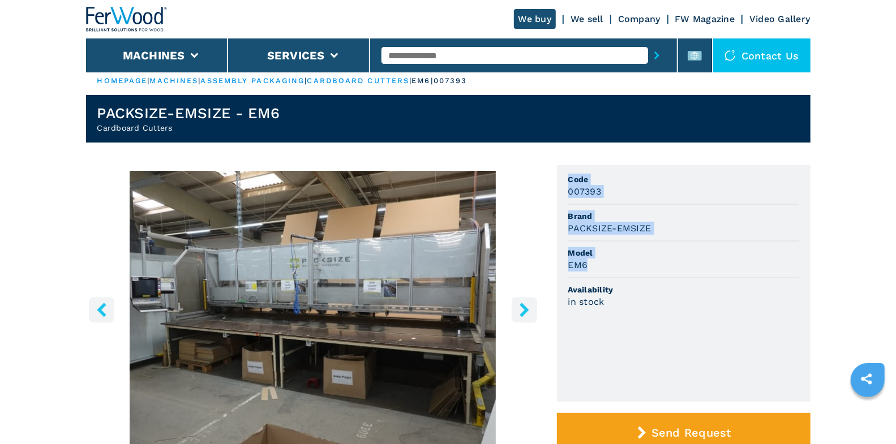
drag, startPoint x: 569, startPoint y: 177, endPoint x: 666, endPoint y: 263, distance: 129.1
click at [666, 263] on ul "Code 007393 Brand PACKSIZE-EMSIZE Model EM6 Availability in stock" at bounding box center [683, 283] width 253 height 236
copy ul "Code 007393 Brand PACKSIZE-EMSIZE Model EM6"
click at [424, 59] on input "text" at bounding box center [514, 55] width 266 height 17
type input "****"
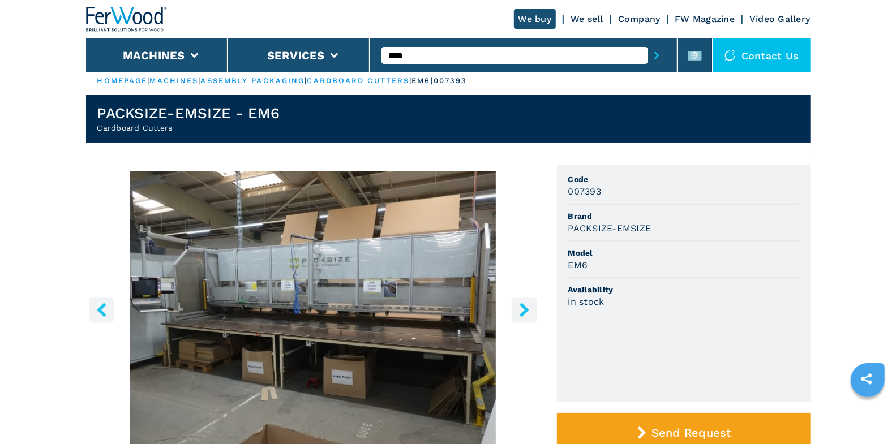
click at [648, 42] on button "submit-button" at bounding box center [657, 55] width 18 height 26
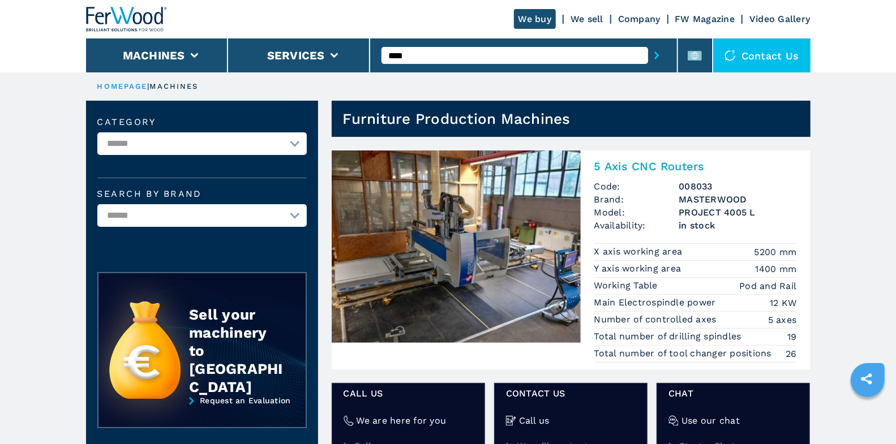
click at [642, 170] on h2 "5 Axis CNC Routers" at bounding box center [695, 167] width 203 height 14
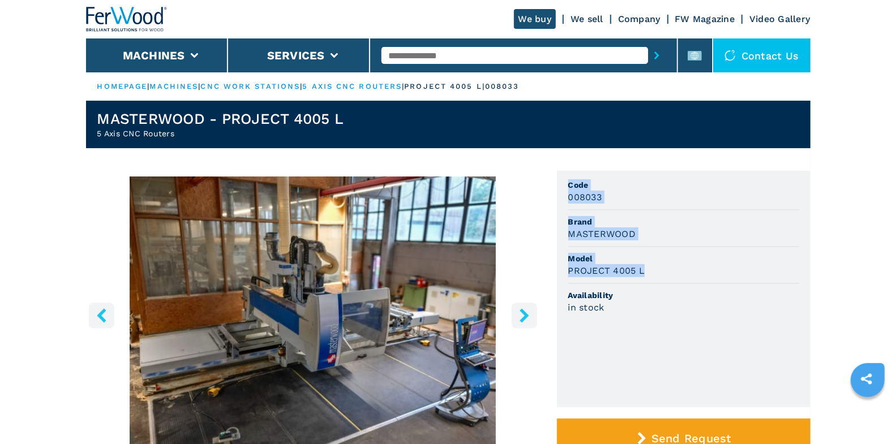
drag, startPoint x: 566, startPoint y: 182, endPoint x: 678, endPoint y: 266, distance: 140.2
click at [678, 266] on ul "Code 008033 Brand MASTERWOOD Model PROJECT 4005 L Availability in stock" at bounding box center [683, 289] width 253 height 236
copy ul "Code 008033 Brand MASTERWOOD Model PROJECT 4005 L"
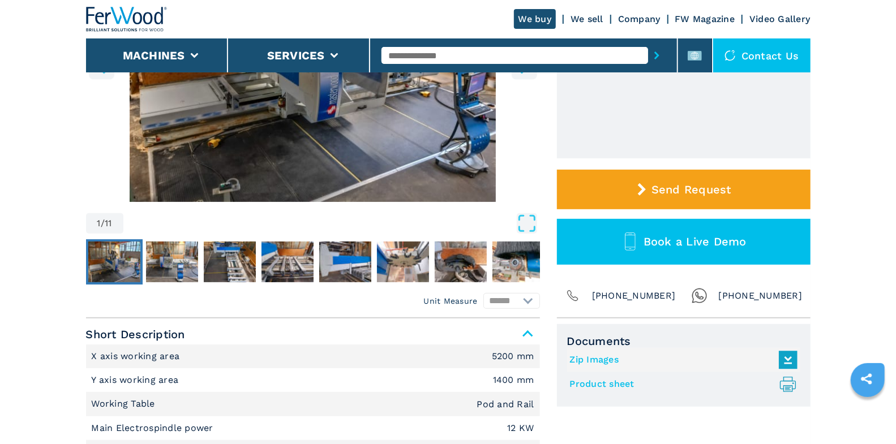
scroll to position [250, 0]
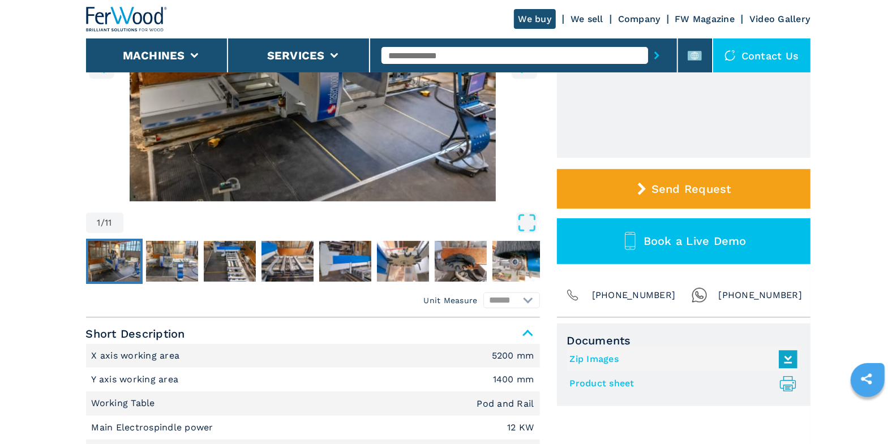
click at [615, 384] on link "Product sheet .prefix__st0{stroke-linecap:round;stroke-linejoin:round}.prefix__…" at bounding box center [681, 384] width 222 height 19
click at [492, 54] on input "text" at bounding box center [514, 55] width 266 height 17
type input "******"
click at [648, 42] on button "submit-button" at bounding box center [657, 55] width 18 height 26
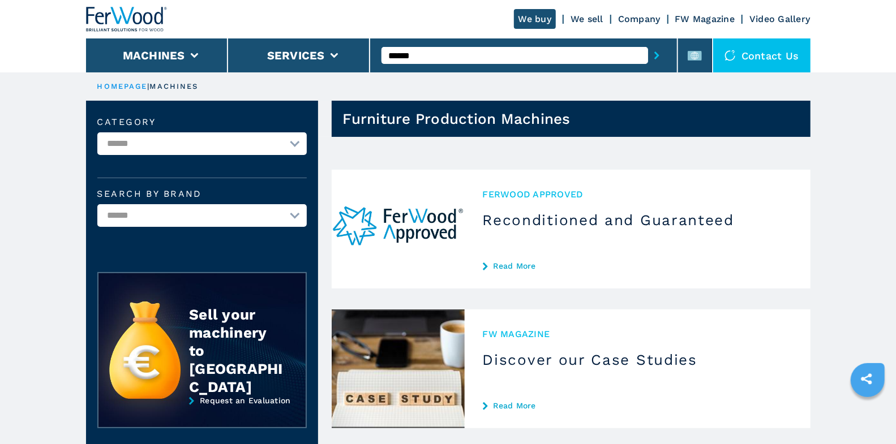
click at [413, 57] on input "******" at bounding box center [514, 55] width 266 height 17
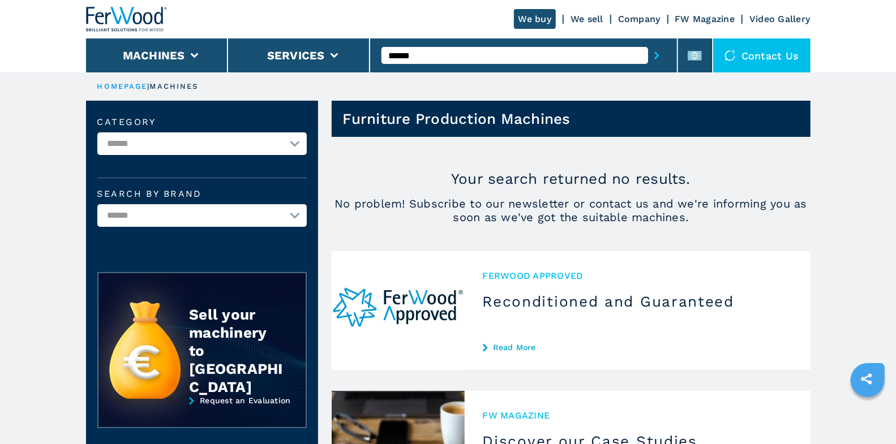
type input "******"
click at [648, 42] on button "submit-button" at bounding box center [657, 55] width 18 height 26
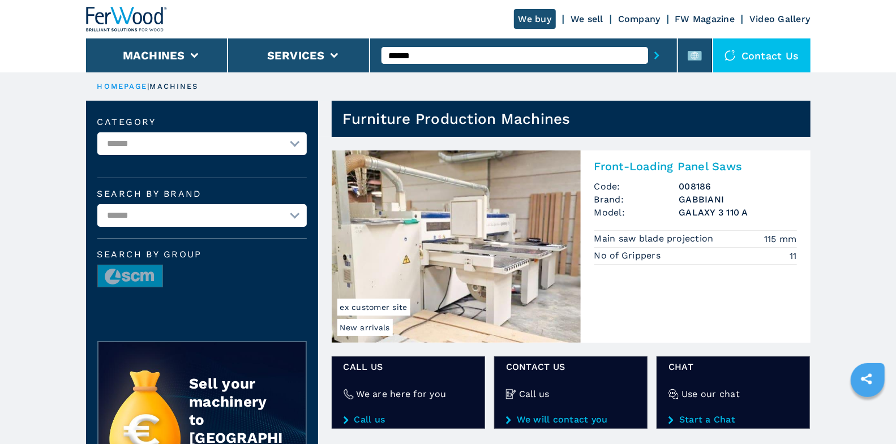
click at [666, 169] on h2 "Front-Loading Panel Saws" at bounding box center [695, 167] width 203 height 14
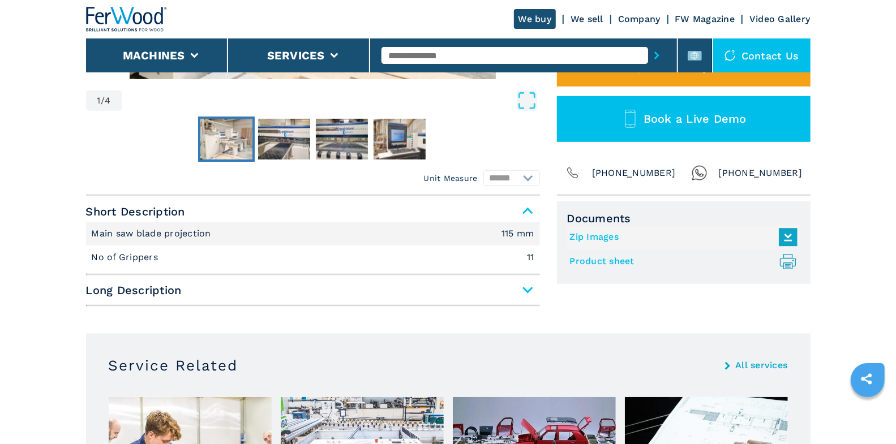
scroll to position [380, 0]
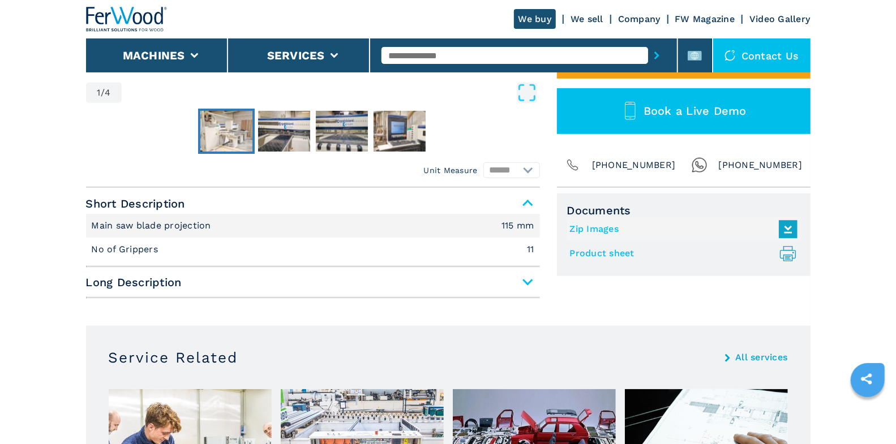
click at [525, 289] on span "Long Description" at bounding box center [313, 282] width 454 height 20
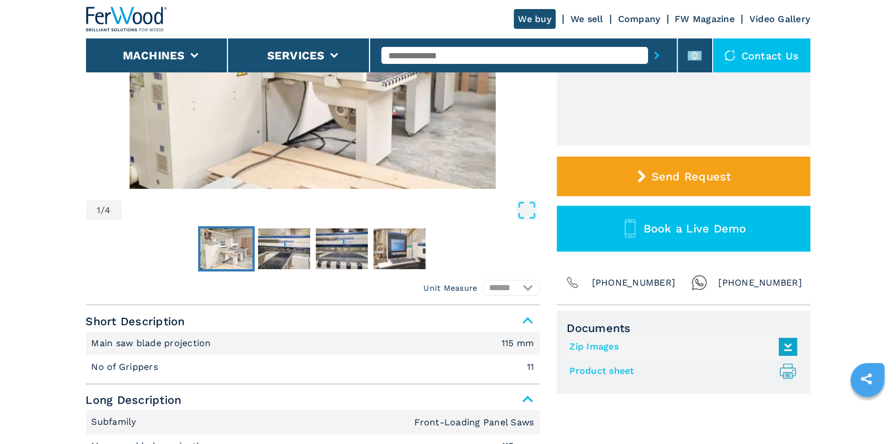
scroll to position [46, 0]
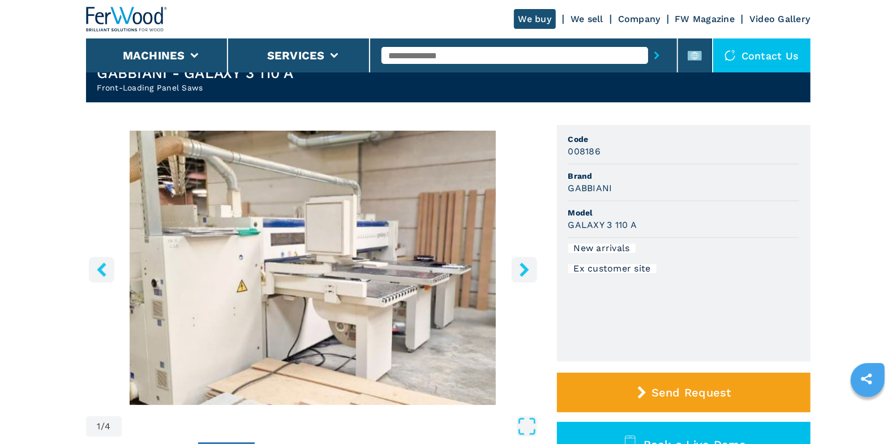
click at [526, 272] on icon "right-button" at bounding box center [524, 270] width 14 height 14
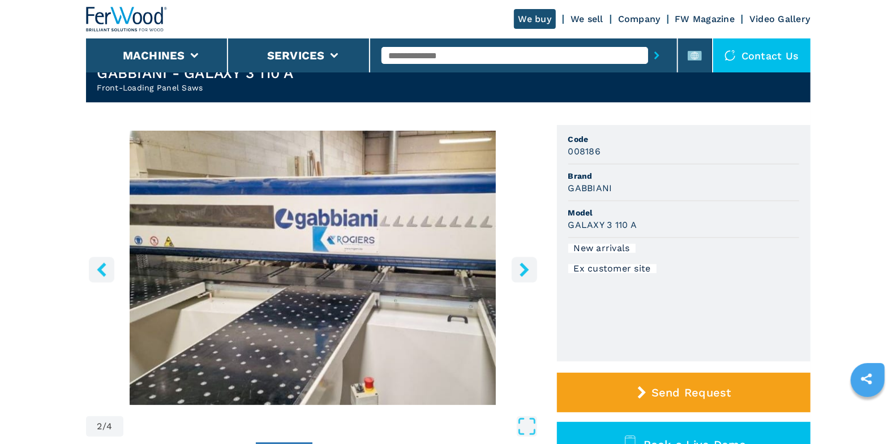
click at [526, 272] on icon "right-button" at bounding box center [524, 270] width 14 height 14
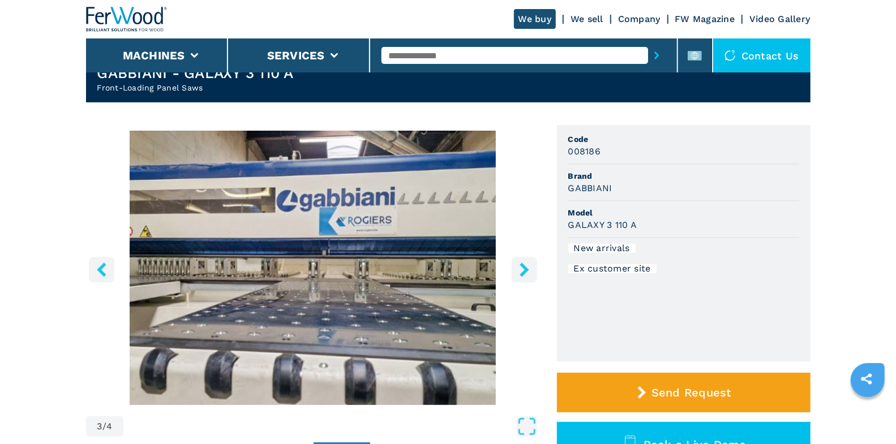
click at [526, 272] on icon "right-button" at bounding box center [524, 270] width 14 height 14
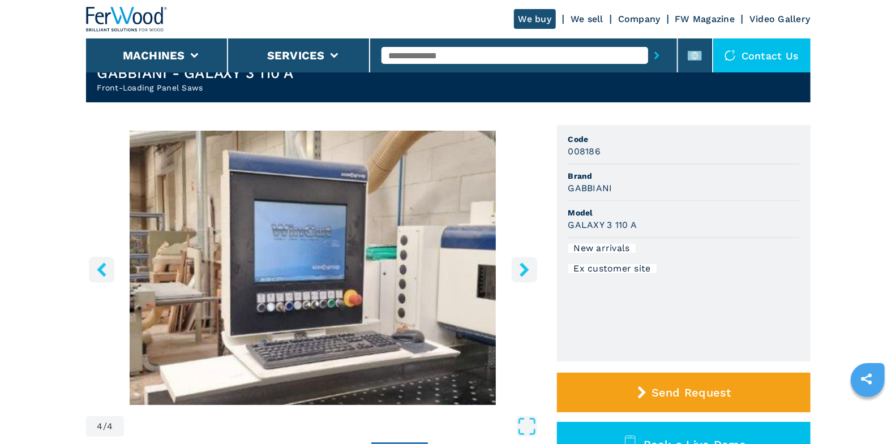
click at [526, 272] on icon "right-button" at bounding box center [524, 270] width 14 height 14
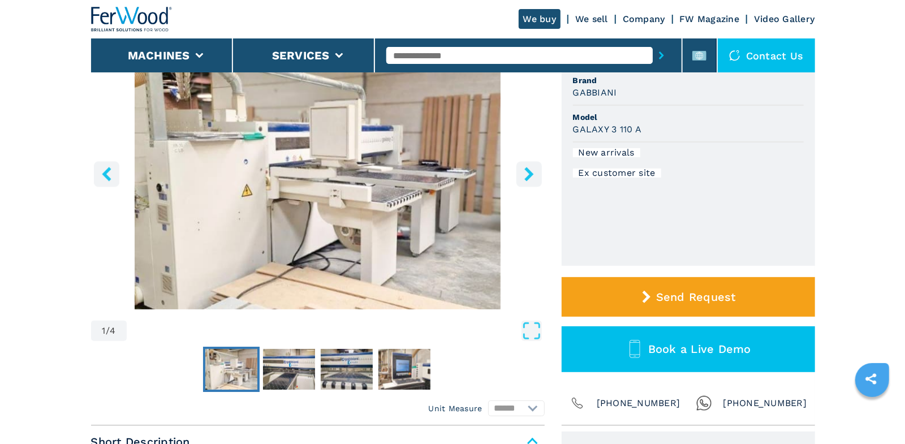
scroll to position [46, 0]
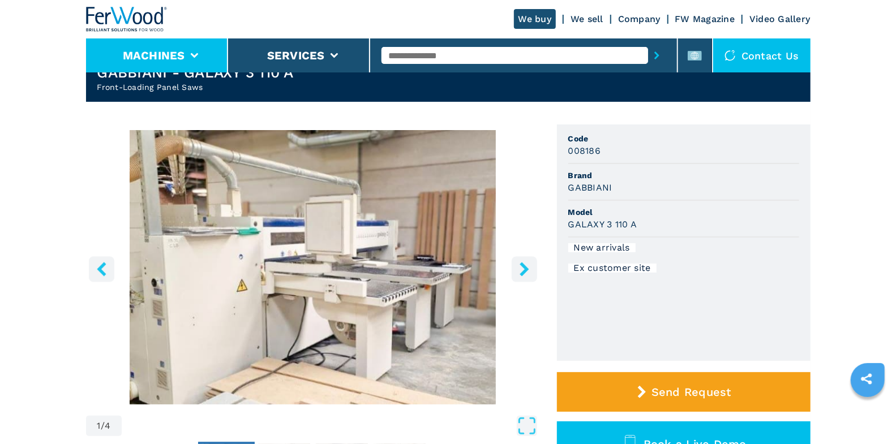
click at [207, 55] on li "Machines" at bounding box center [157, 55] width 142 height 34
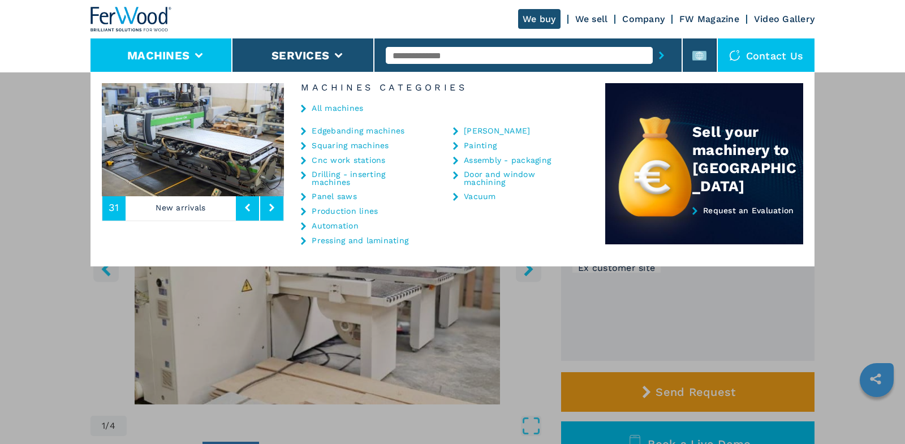
click at [355, 131] on link "Edgebanding machines" at bounding box center [358, 131] width 93 height 8
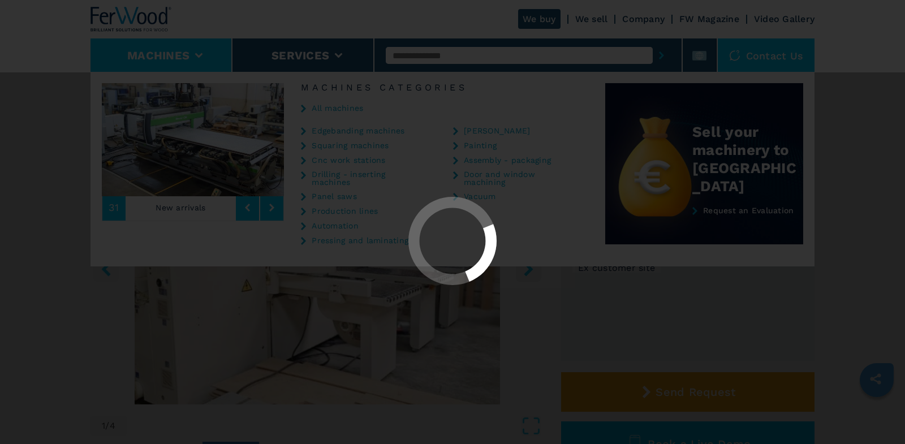
scroll to position [0, 0]
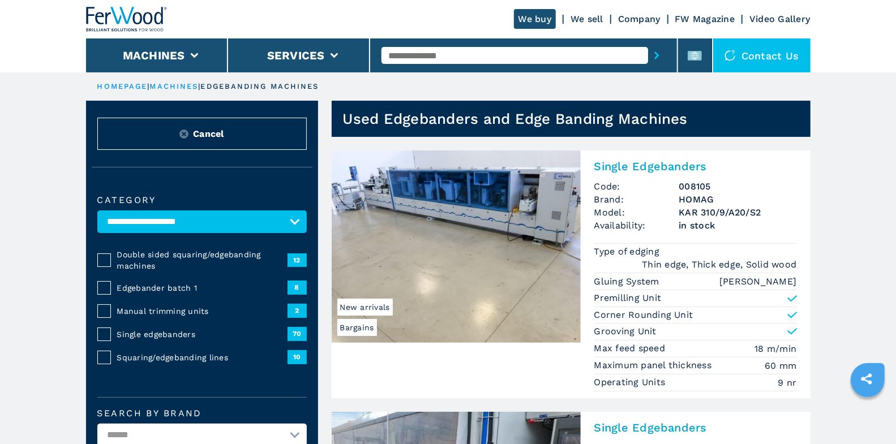
click at [165, 330] on span "Single edgebanders" at bounding box center [202, 334] width 170 height 11
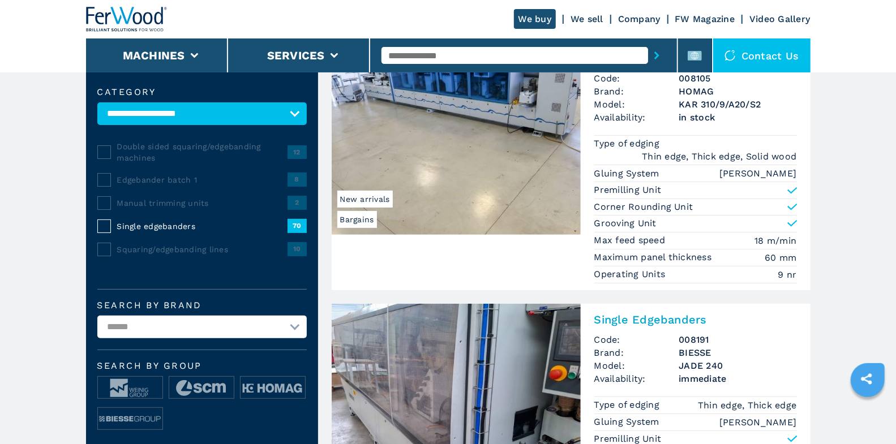
scroll to position [106, 0]
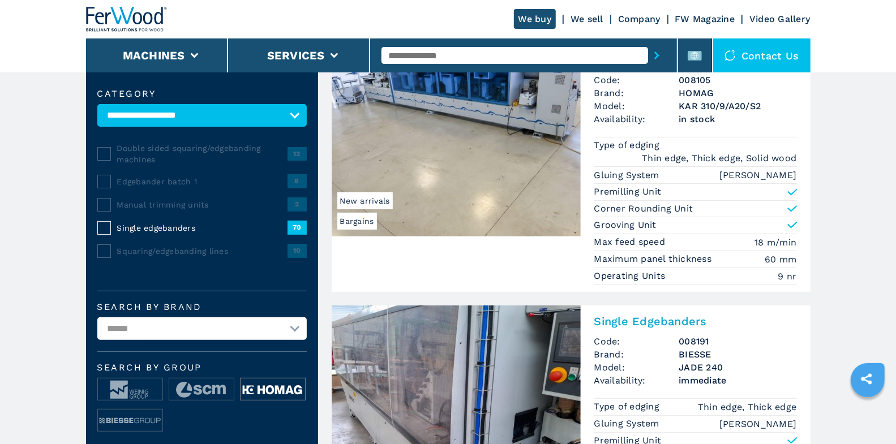
click at [279, 385] on img at bounding box center [272, 389] width 64 height 23
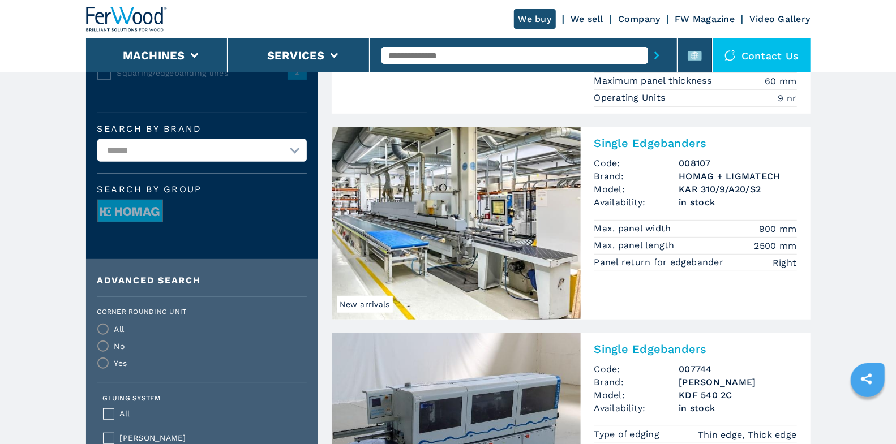
scroll to position [261, 0]
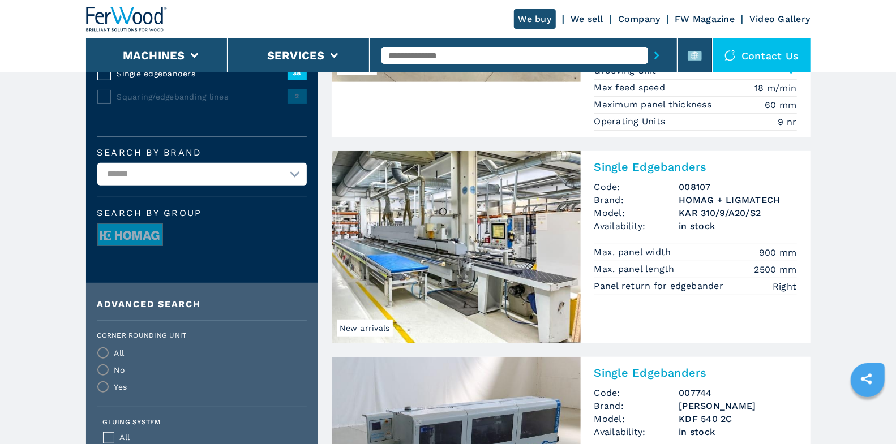
click at [230, 177] on select "**********" at bounding box center [201, 174] width 209 height 23
select select "*****"
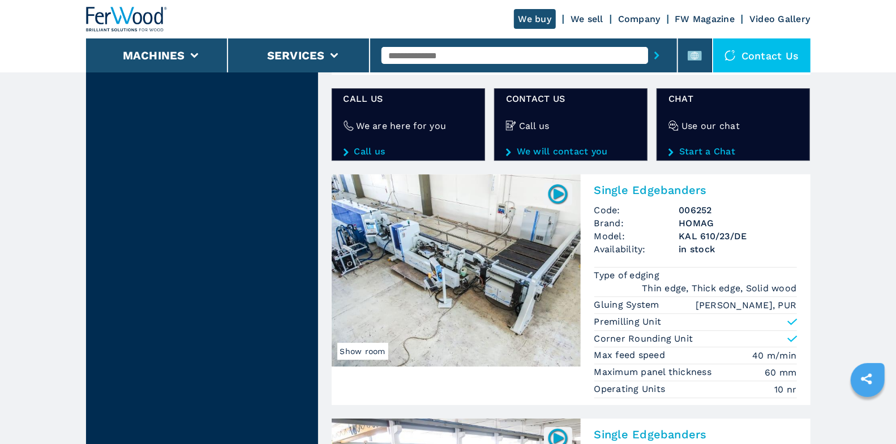
scroll to position [2113, 0]
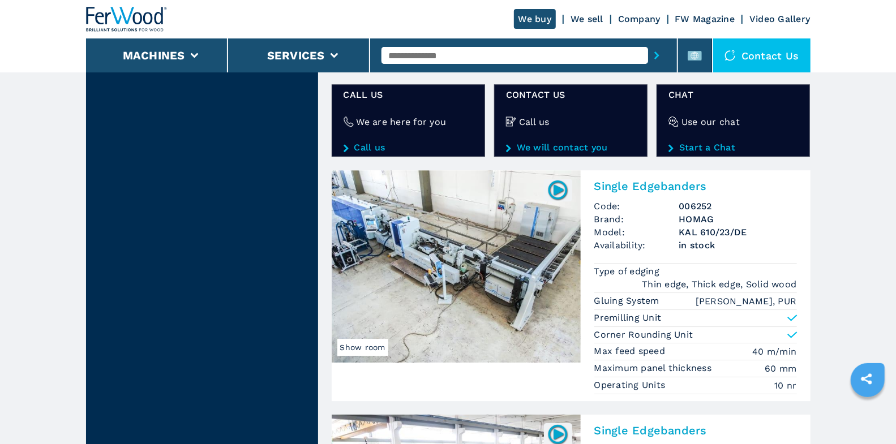
click at [446, 218] on img at bounding box center [456, 266] width 249 height 192
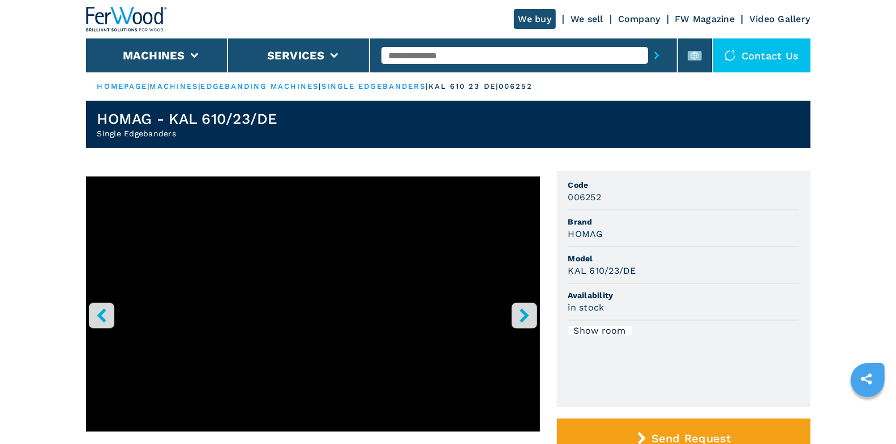
click at [526, 313] on icon "right-button" at bounding box center [523, 315] width 9 height 14
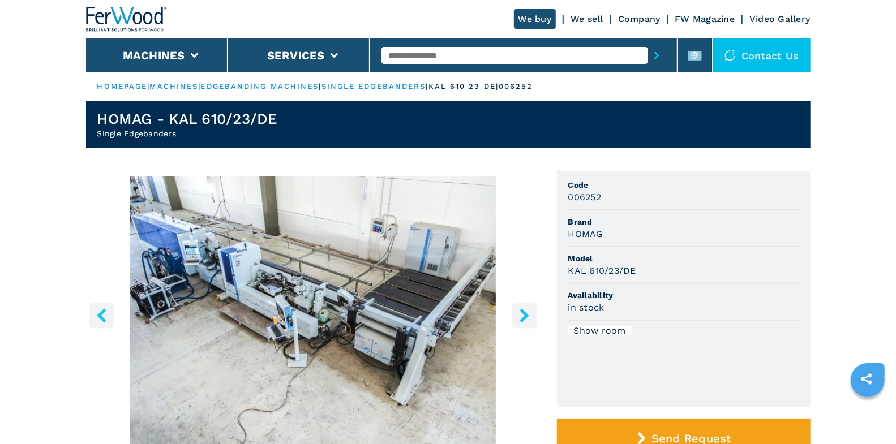
click at [526, 313] on icon "right-button" at bounding box center [523, 315] width 9 height 14
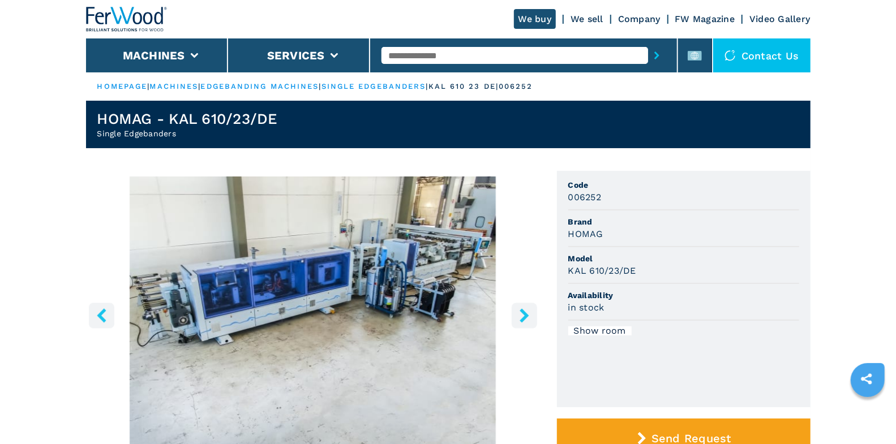
click at [527, 315] on icon "right-button" at bounding box center [523, 315] width 9 height 14
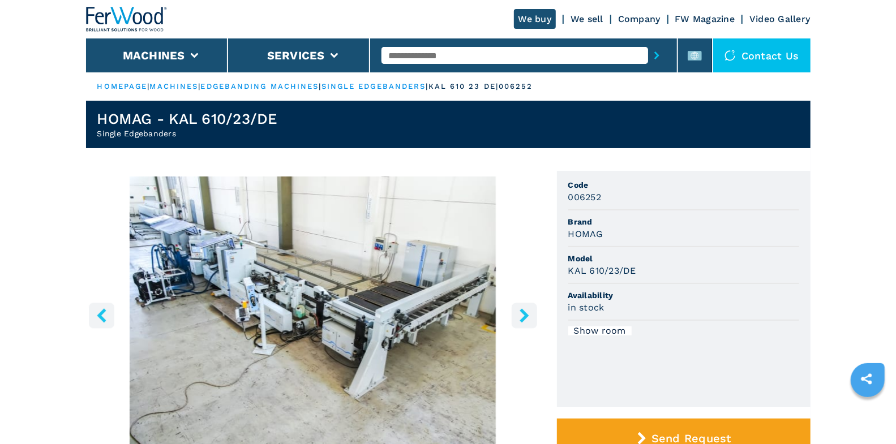
click at [527, 315] on icon "right-button" at bounding box center [523, 315] width 9 height 14
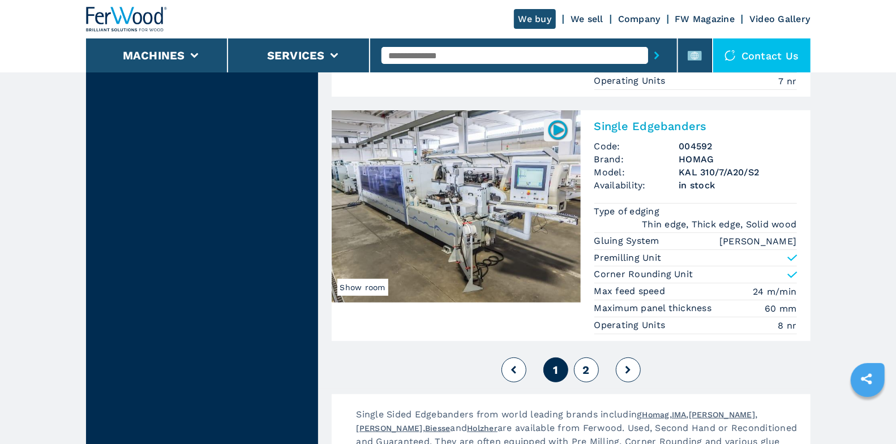
scroll to position [2991, 0]
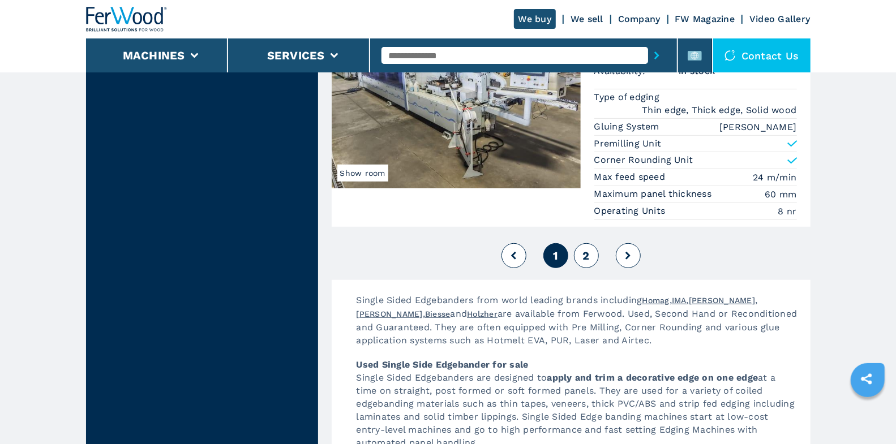
click at [591, 243] on button "2" at bounding box center [586, 255] width 25 height 25
select select
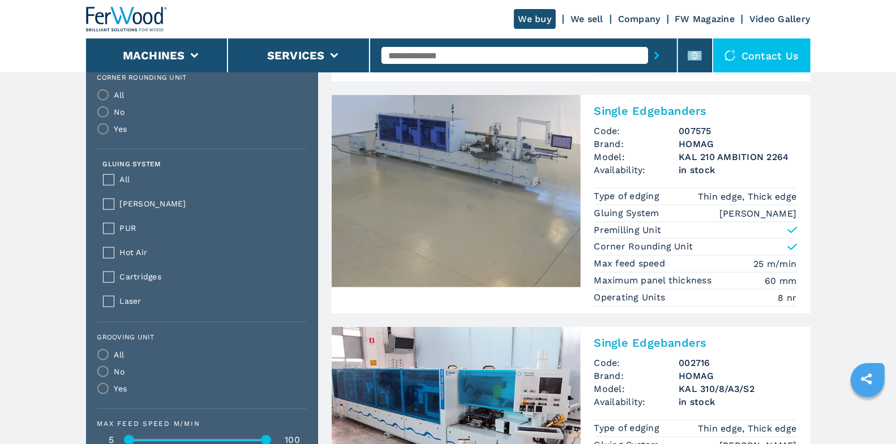
scroll to position [517, 0]
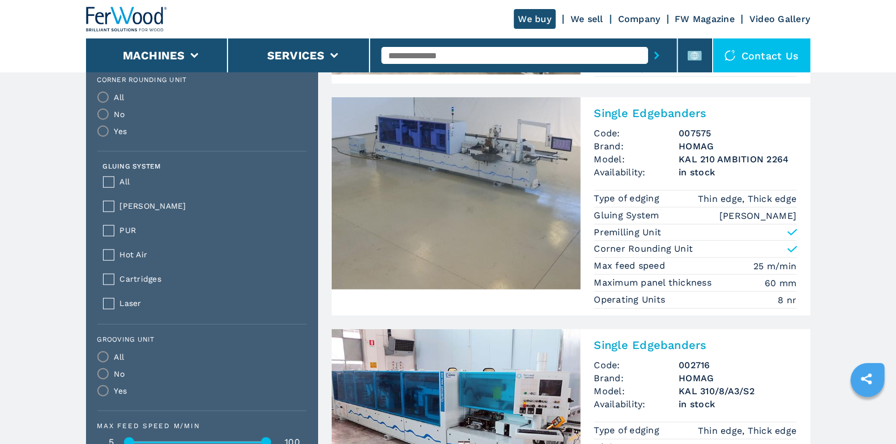
click at [491, 57] on input "text" at bounding box center [514, 55] width 266 height 17
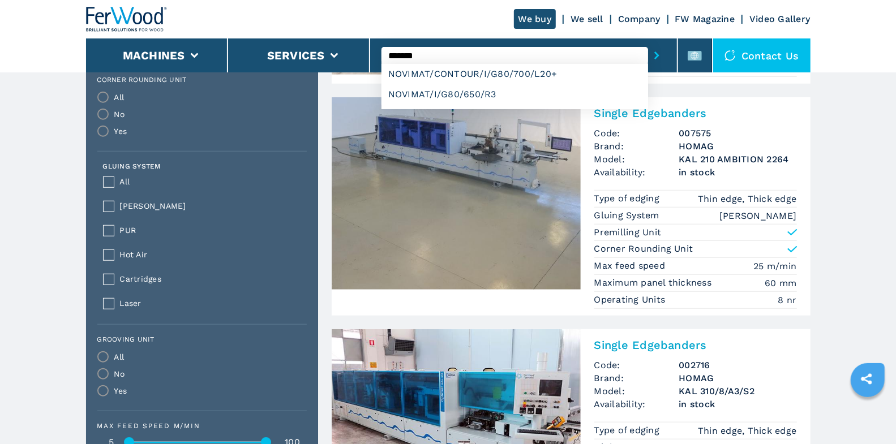
type input "*******"
click at [648, 42] on button "submit-button" at bounding box center [657, 55] width 18 height 26
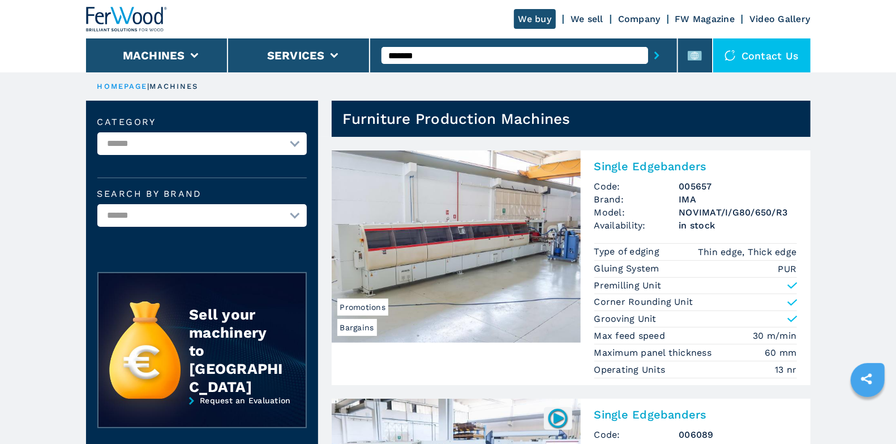
click at [683, 168] on h2 "Single Edgebanders" at bounding box center [695, 167] width 203 height 14
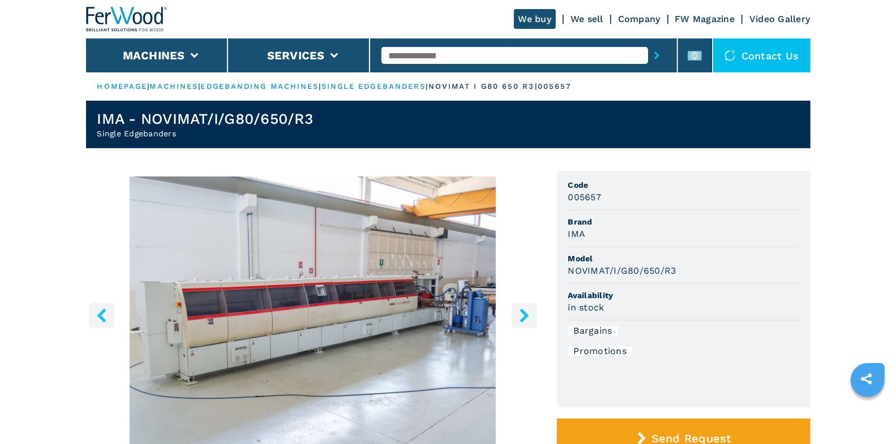
click at [522, 320] on icon "right-button" at bounding box center [523, 315] width 9 height 14
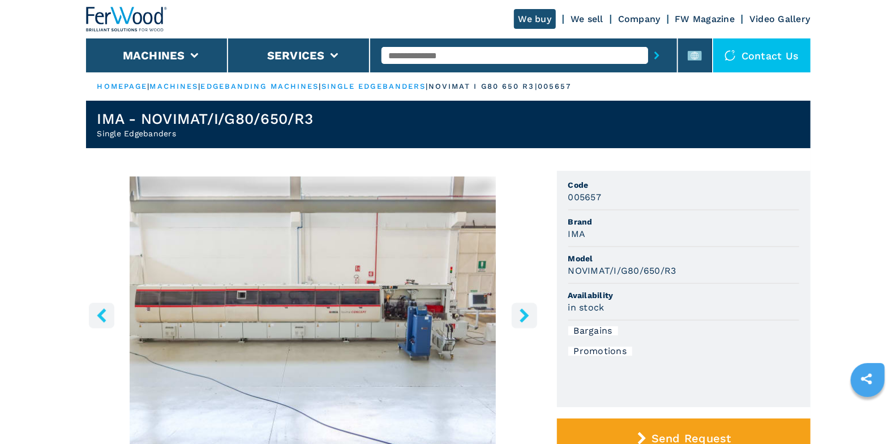
click at [523, 319] on icon "right-button" at bounding box center [523, 315] width 9 height 14
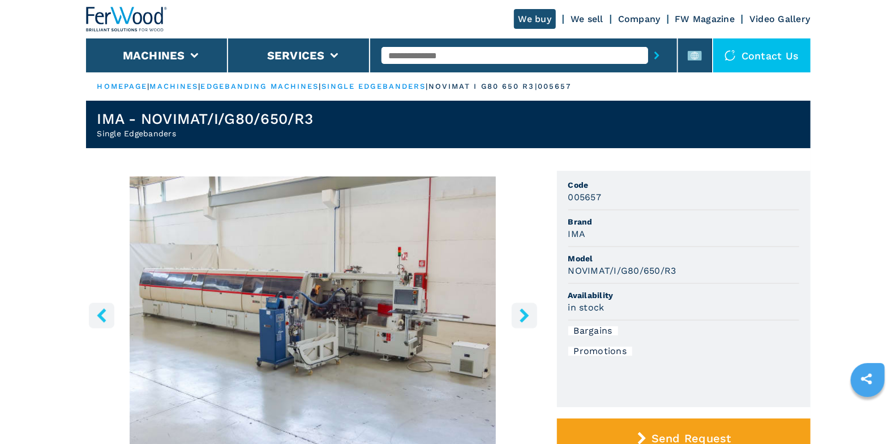
click at [523, 319] on icon "right-button" at bounding box center [523, 315] width 9 height 14
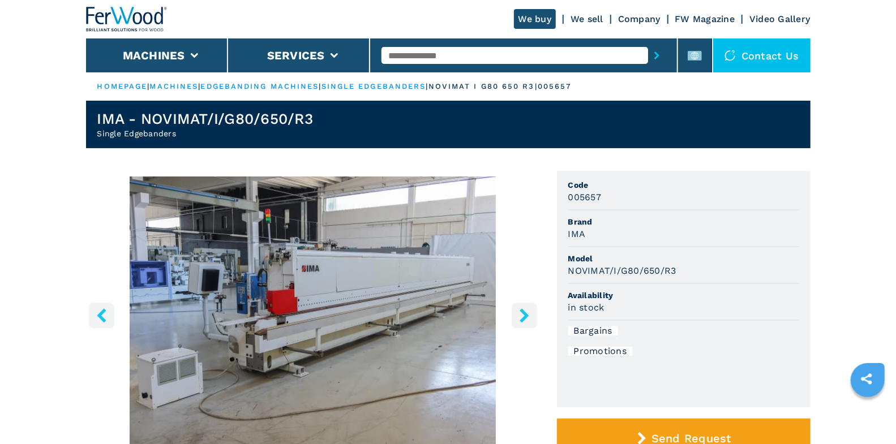
click at [524, 317] on icon "right-button" at bounding box center [523, 315] width 9 height 14
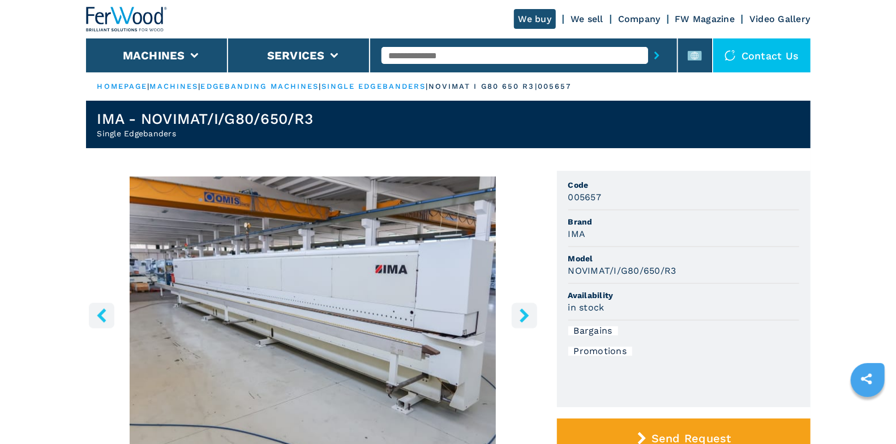
click at [524, 317] on icon "right-button" at bounding box center [523, 315] width 9 height 14
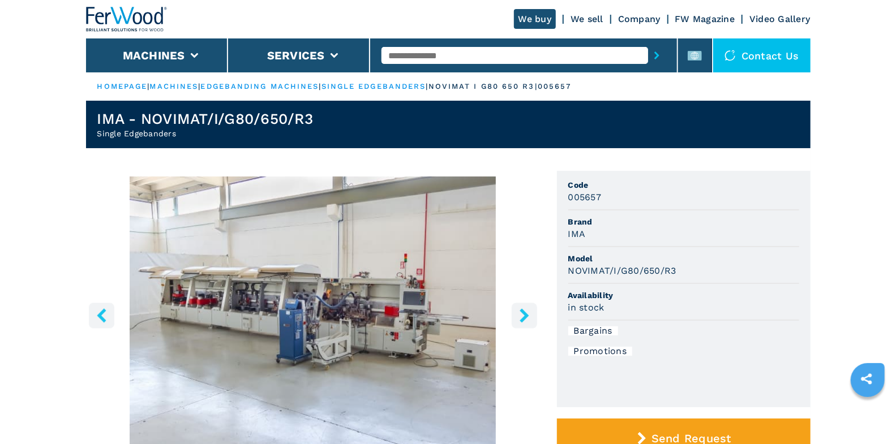
click at [524, 317] on icon "right-button" at bounding box center [523, 315] width 9 height 14
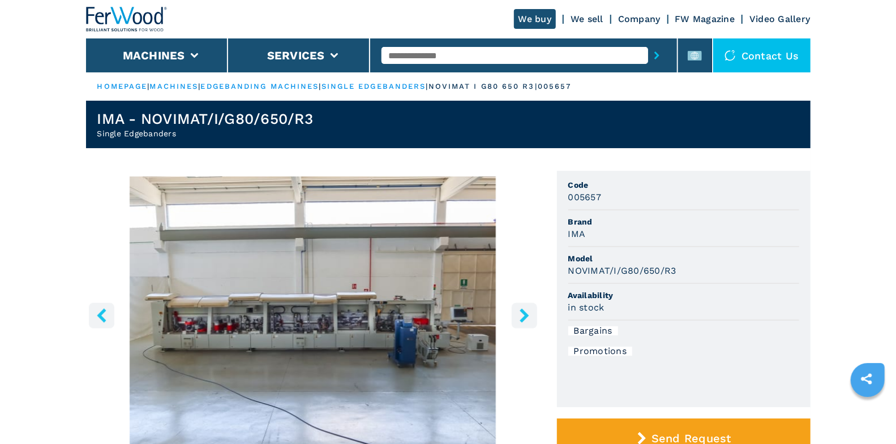
click at [524, 317] on icon "right-button" at bounding box center [523, 315] width 9 height 14
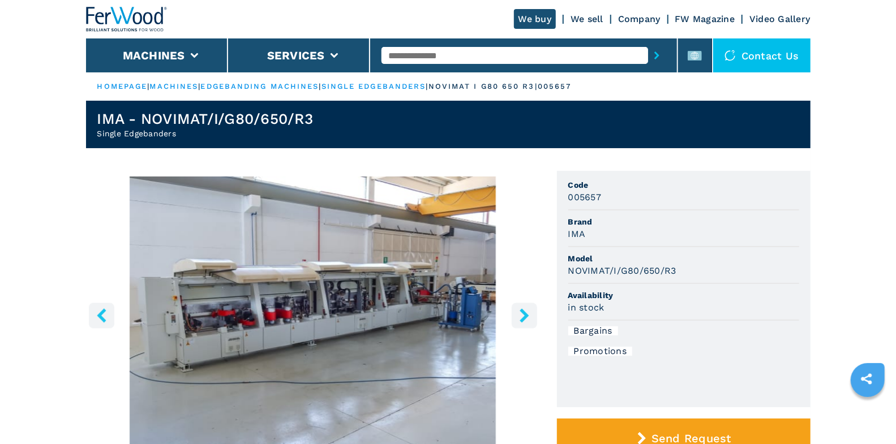
click at [524, 317] on icon "right-button" at bounding box center [523, 315] width 9 height 14
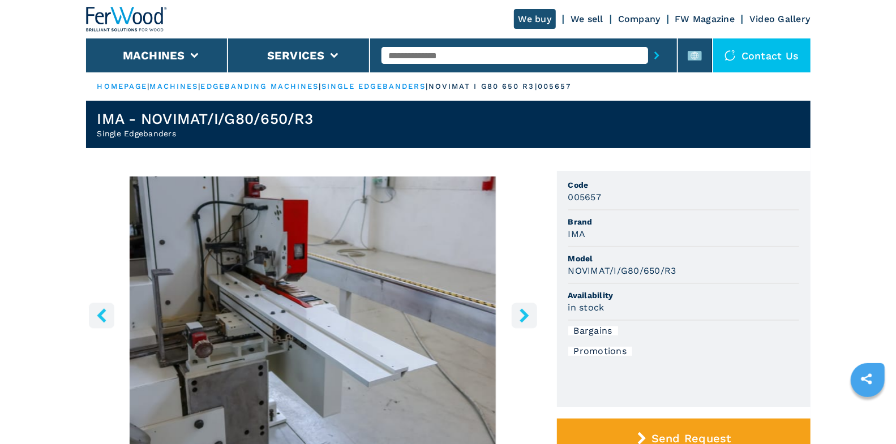
click at [524, 317] on icon "right-button" at bounding box center [523, 315] width 9 height 14
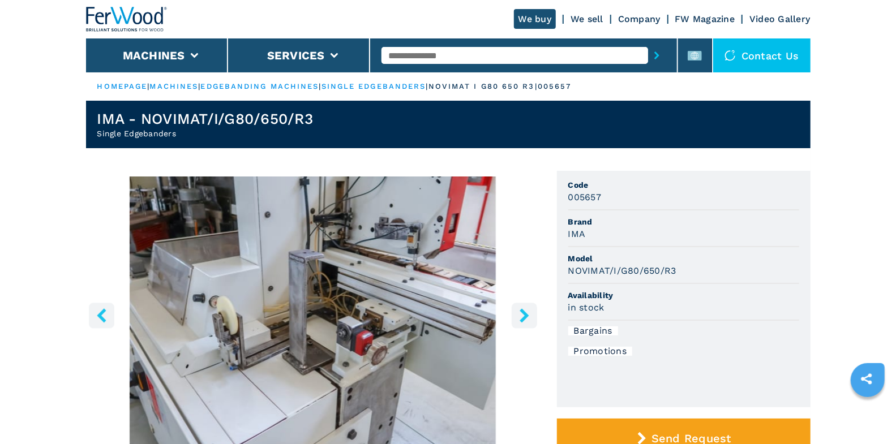
click at [524, 317] on icon "right-button" at bounding box center [523, 315] width 9 height 14
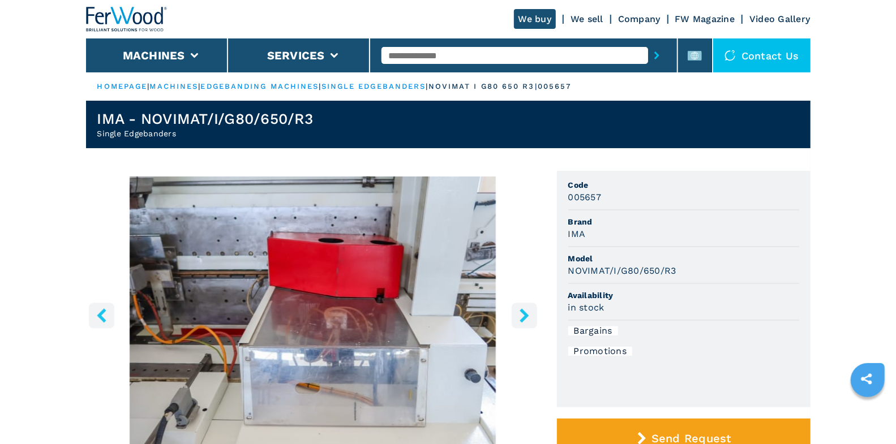
click at [524, 317] on icon "right-button" at bounding box center [523, 315] width 9 height 14
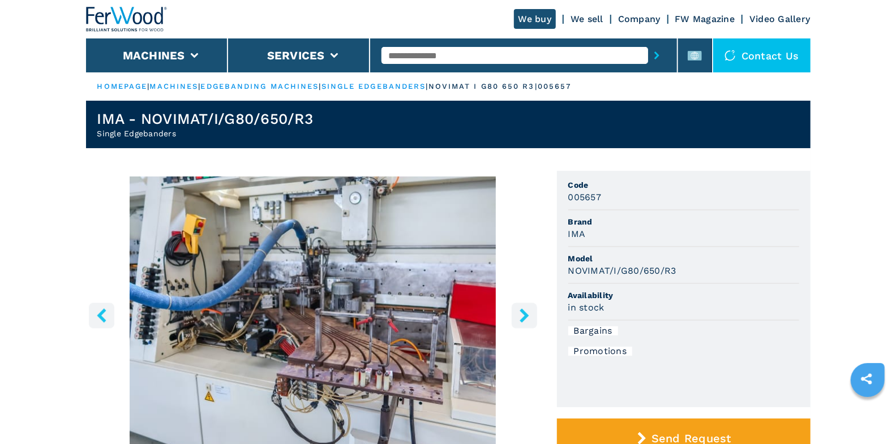
click at [524, 317] on icon "right-button" at bounding box center [523, 315] width 9 height 14
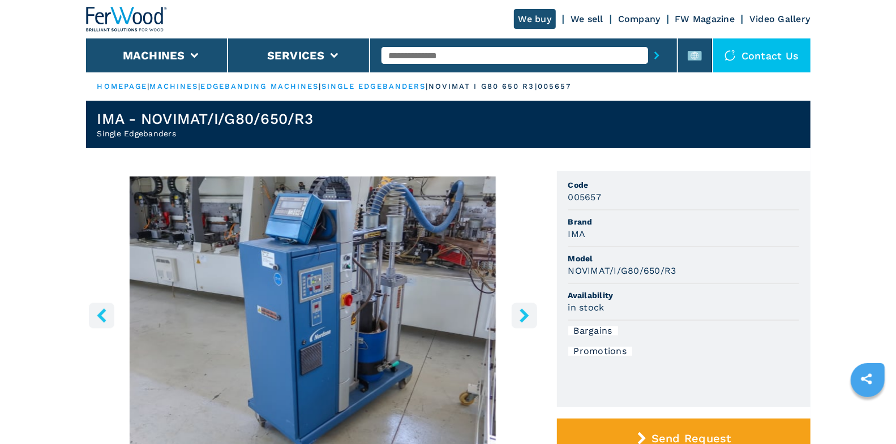
click at [524, 317] on icon "right-button" at bounding box center [523, 315] width 9 height 14
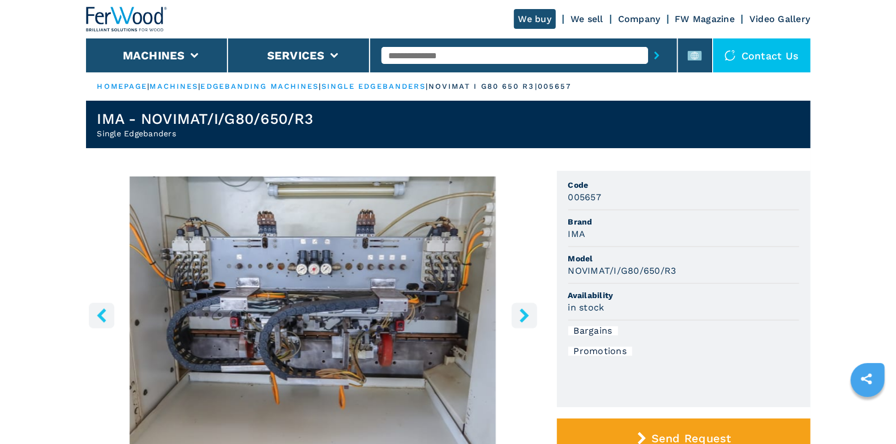
click at [524, 317] on icon "right-button" at bounding box center [523, 315] width 9 height 14
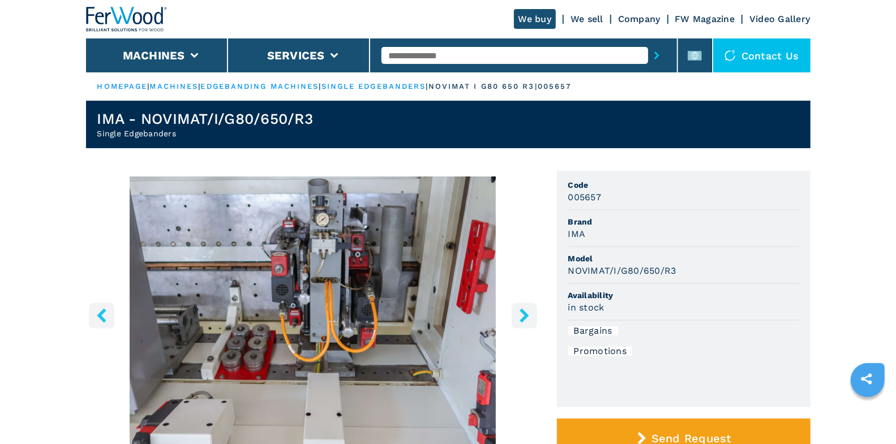
click at [524, 317] on icon "right-button" at bounding box center [523, 315] width 9 height 14
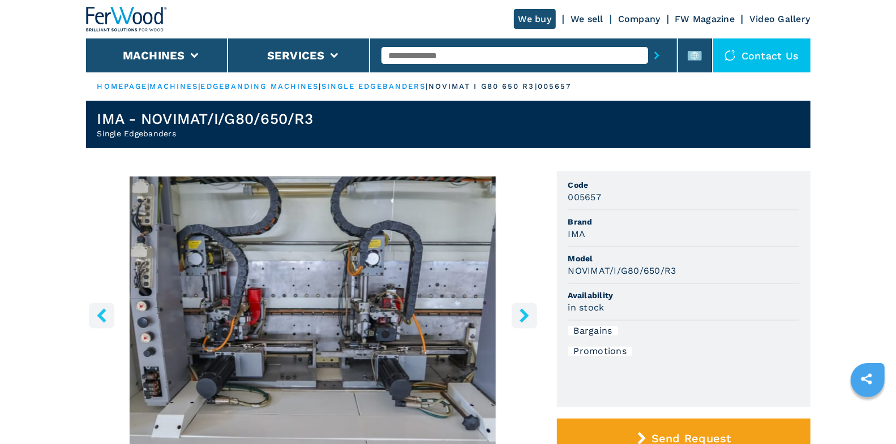
click at [524, 316] on icon "right-button" at bounding box center [523, 315] width 9 height 14
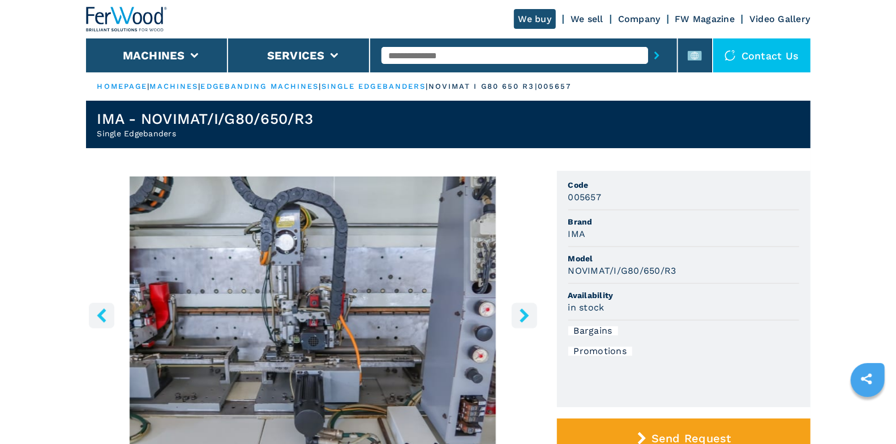
click at [524, 316] on icon "right-button" at bounding box center [523, 315] width 9 height 14
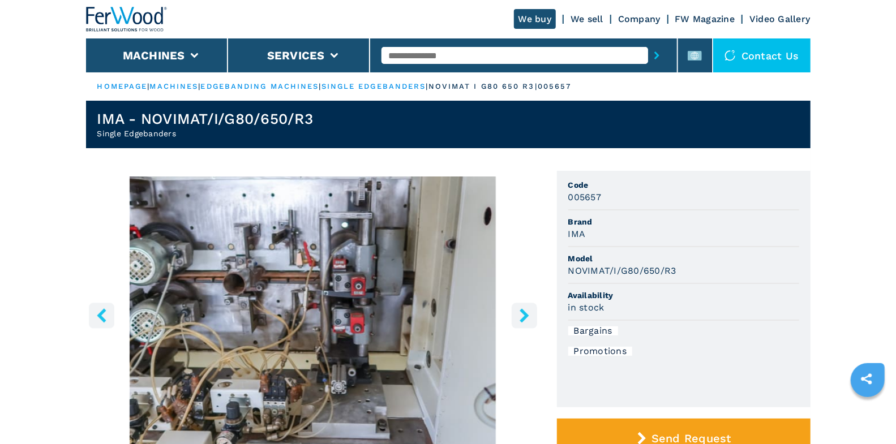
click at [524, 316] on icon "right-button" at bounding box center [523, 315] width 9 height 14
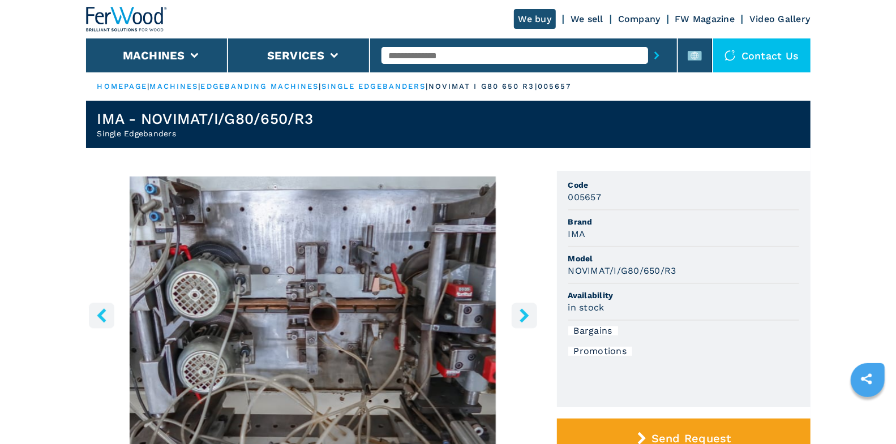
click at [524, 316] on icon "right-button" at bounding box center [523, 315] width 9 height 14
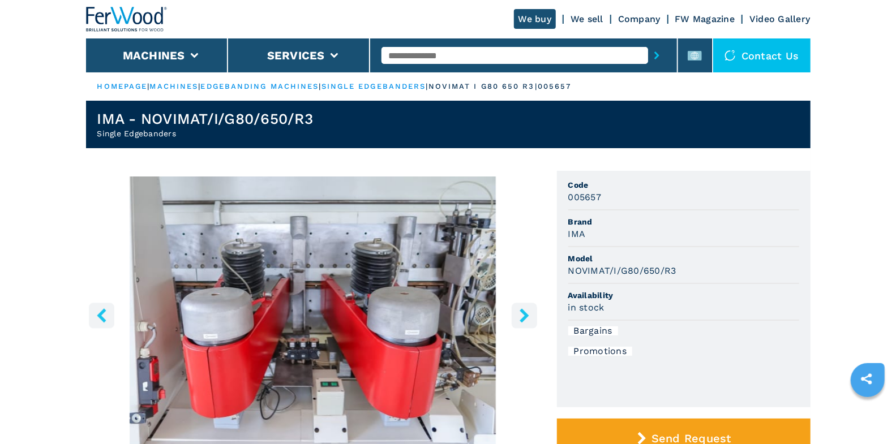
click at [524, 316] on icon "right-button" at bounding box center [523, 315] width 9 height 14
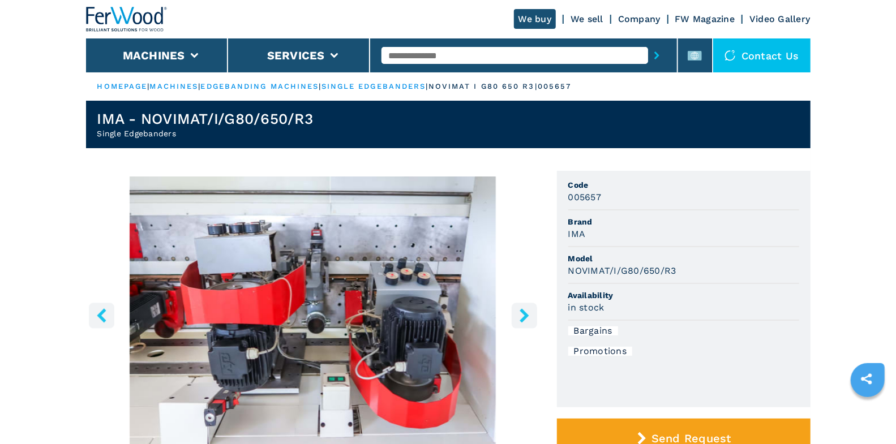
click at [524, 316] on icon "right-button" at bounding box center [523, 315] width 9 height 14
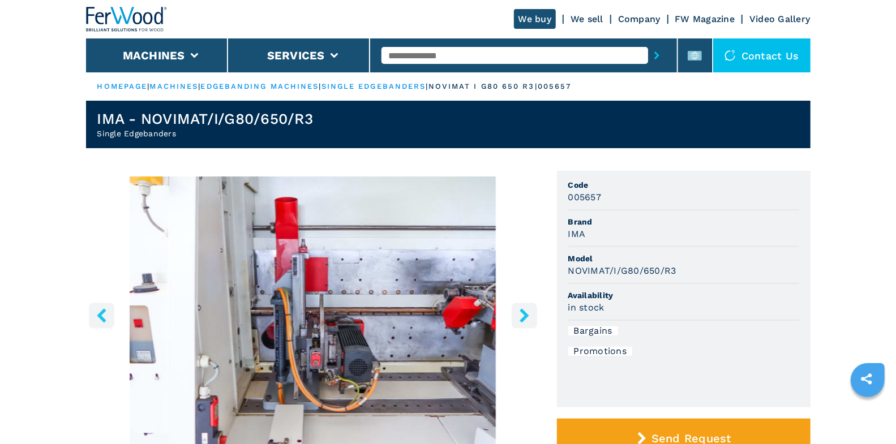
click at [524, 316] on icon "right-button" at bounding box center [523, 315] width 9 height 14
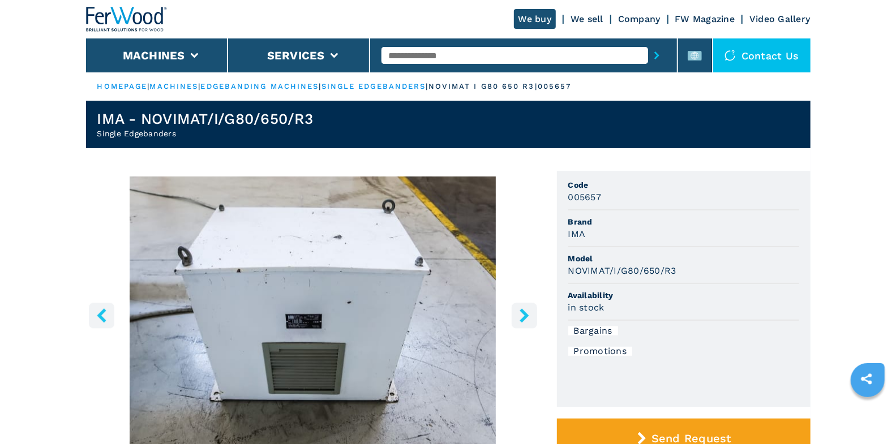
click at [528, 315] on icon "right-button" at bounding box center [524, 315] width 14 height 14
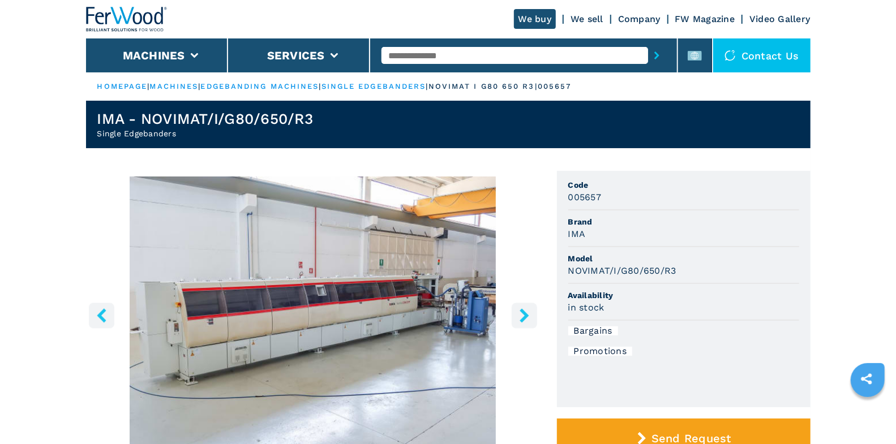
click at [109, 315] on button "left-button" at bounding box center [101, 315] width 25 height 25
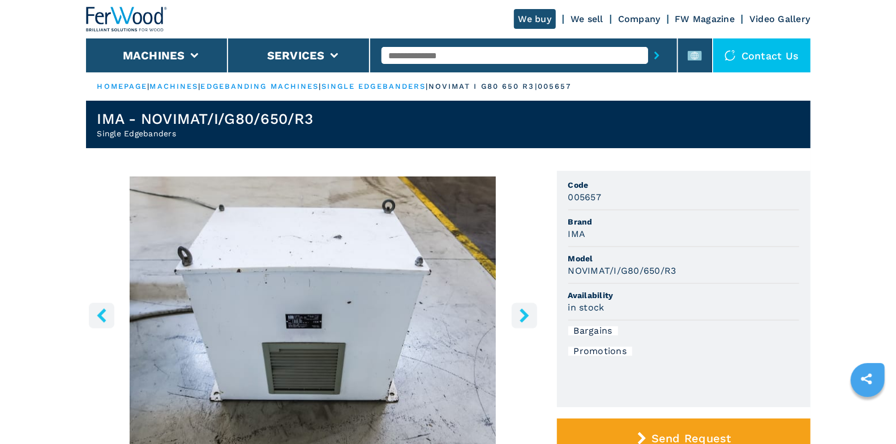
click at [109, 315] on button "left-button" at bounding box center [101, 315] width 25 height 25
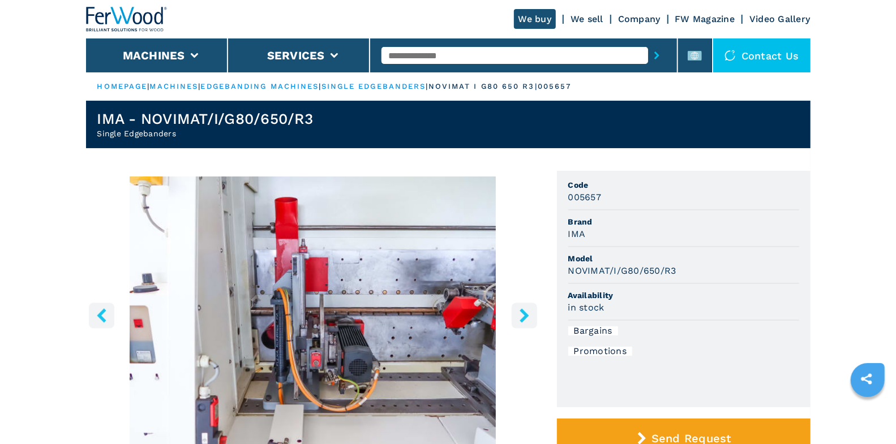
click at [432, 49] on input "text" at bounding box center [514, 55] width 266 height 17
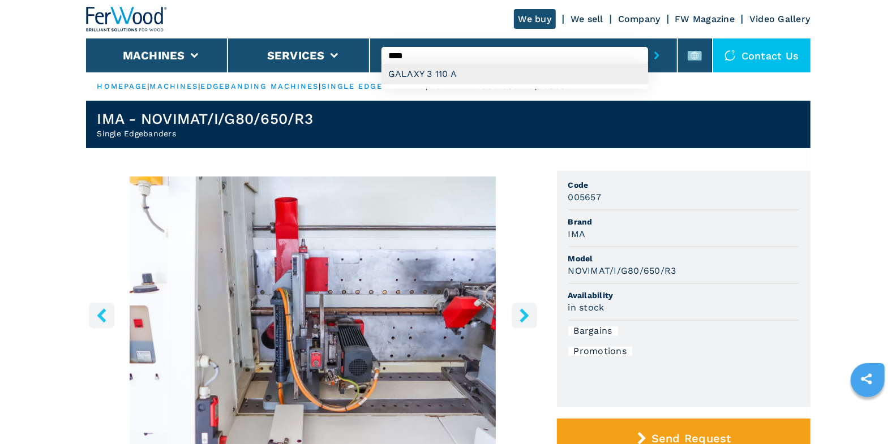
click at [442, 80] on div "GALAXY 3 110 A" at bounding box center [514, 74] width 266 height 20
type input "**********"
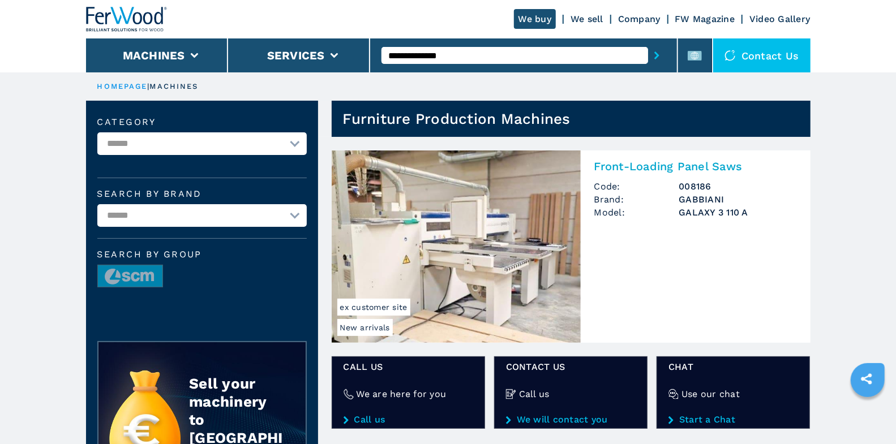
click at [622, 171] on h2 "Front-Loading Panel Saws" at bounding box center [695, 167] width 203 height 14
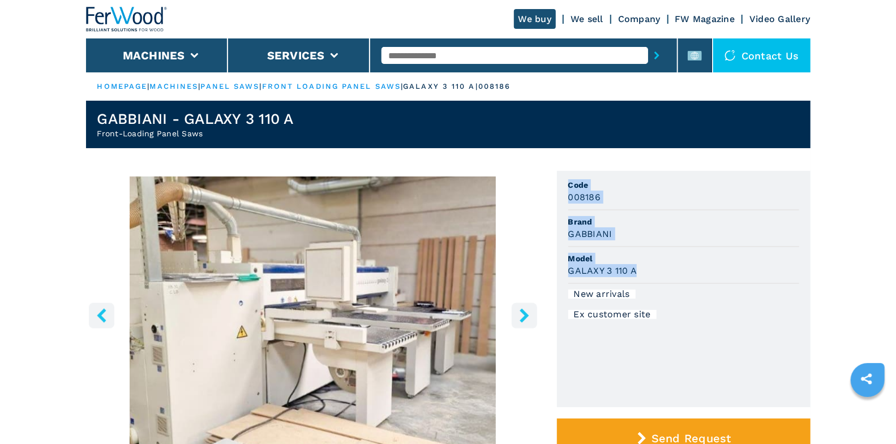
drag, startPoint x: 569, startPoint y: 184, endPoint x: 660, endPoint y: 266, distance: 122.6
click at [660, 266] on ul "Code 008186 Brand GABBIANI Model GALAXY 3 110 A New arrivals Ex customer site" at bounding box center [683, 289] width 253 height 236
copy ul "Code 008186 Brand GABBIANI Model GALAXY 3 110 A"
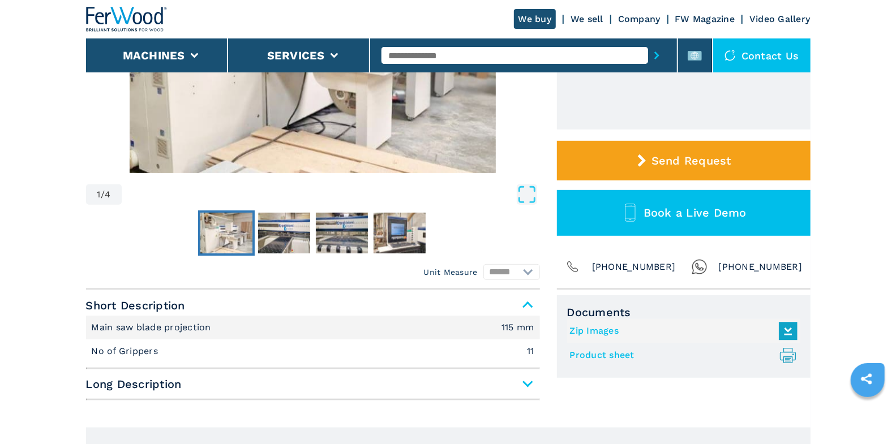
scroll to position [300, 0]
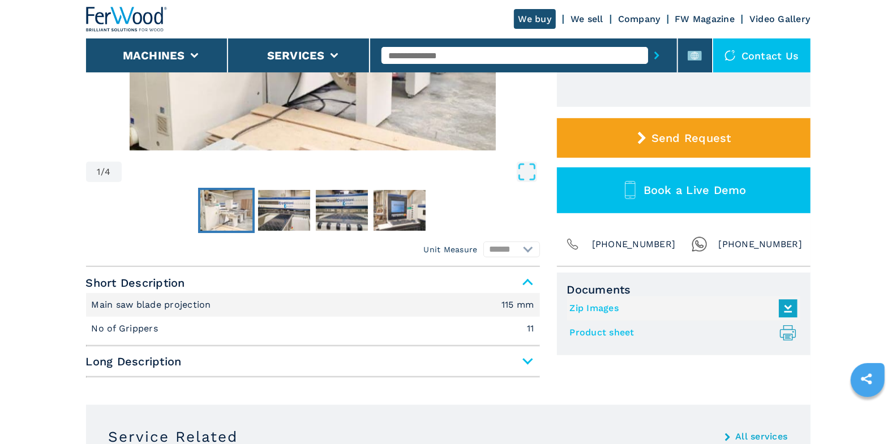
click at [413, 54] on input "text" at bounding box center [514, 55] width 266 height 17
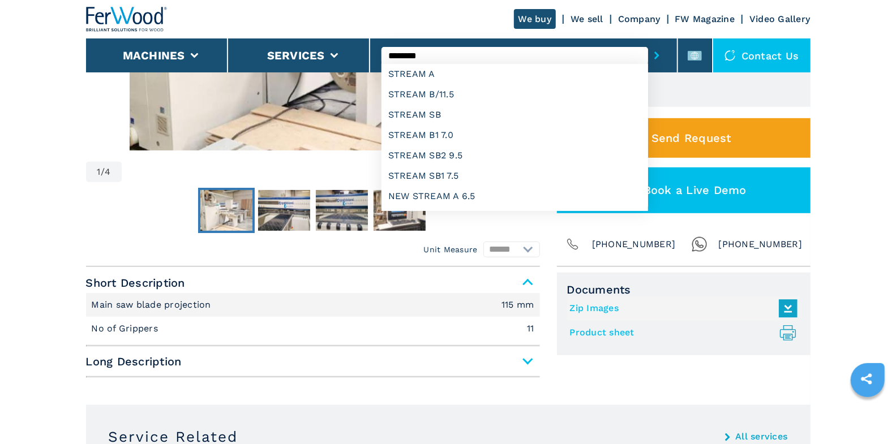
type input "********"
click at [648, 42] on button "submit-button" at bounding box center [657, 55] width 18 height 26
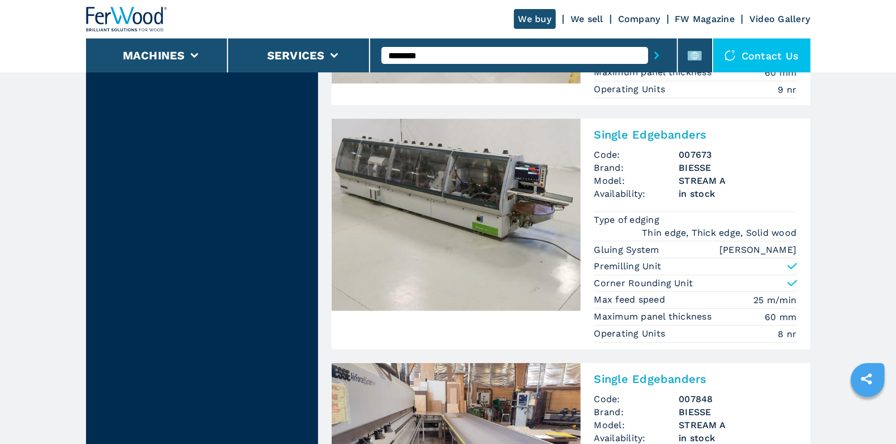
scroll to position [510, 0]
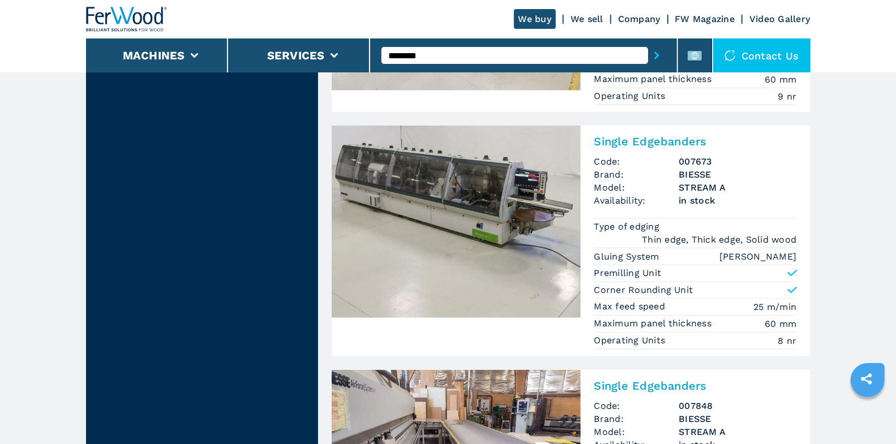
click at [587, 61] on input "********" at bounding box center [514, 55] width 266 height 17
type input "**********"
click at [549, 52] on input "**********" at bounding box center [514, 55] width 266 height 17
